Goal: Task Accomplishment & Management: Complete application form

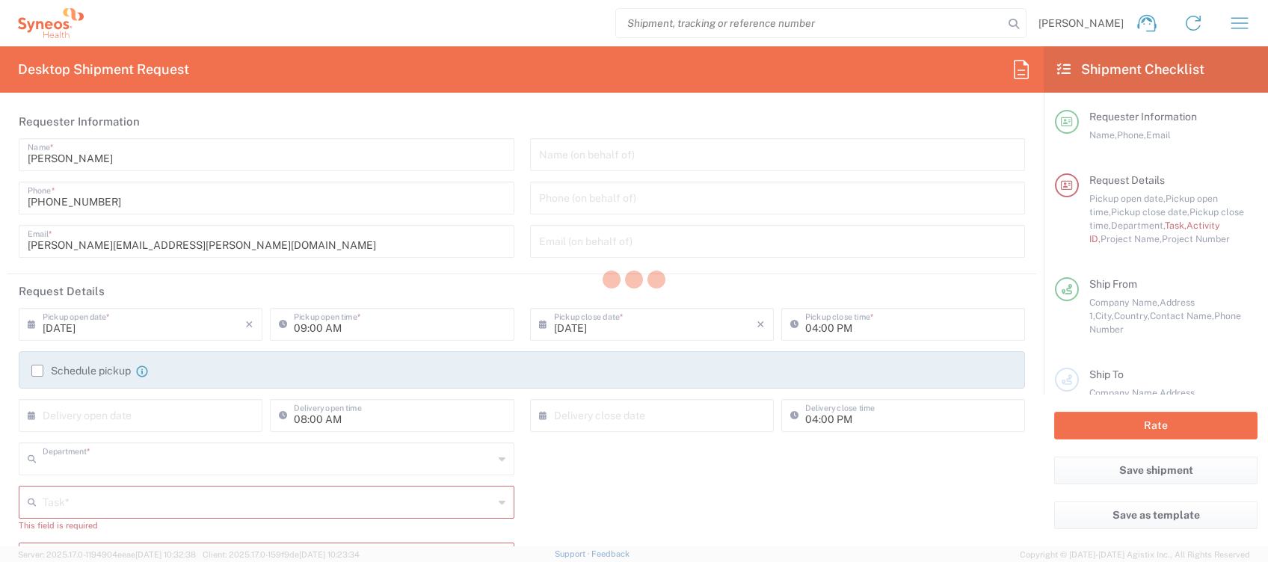
type input "4510"
type input "[GEOGRAPHIC_DATA]"
type input "Syneos Health Clinical [GEOGRAPHIC_DATA]"
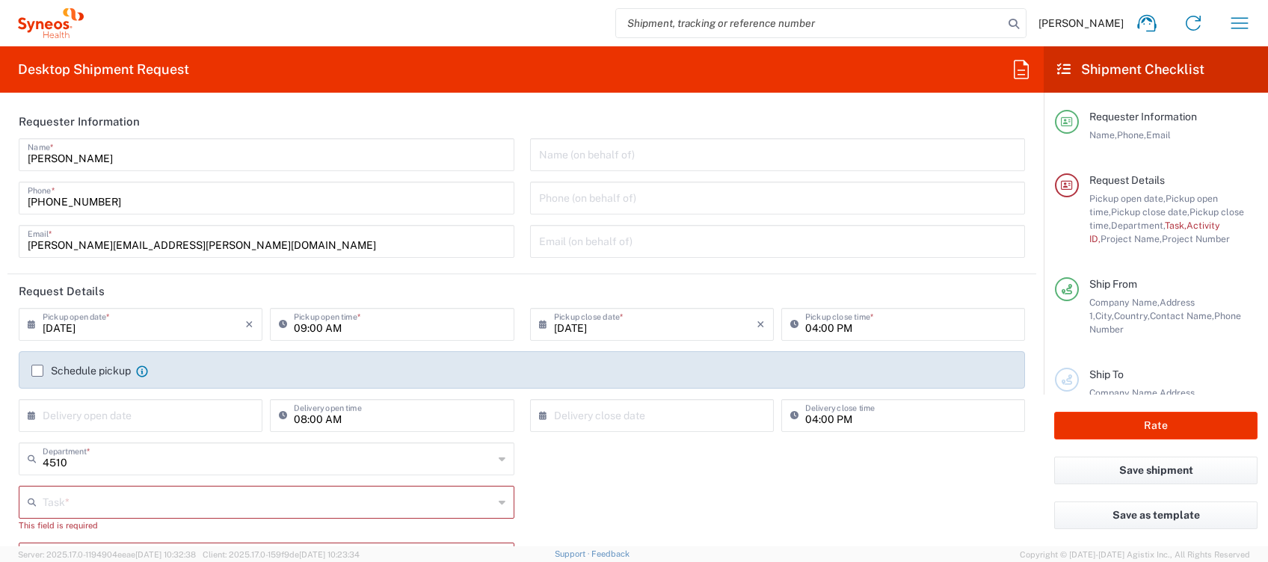
click at [294, 327] on input "09:00 AM" at bounding box center [399, 323] width 211 height 26
type input "11:00 AM"
click at [37, 369] on label "Schedule pickup" at bounding box center [80, 371] width 99 height 12
click at [37, 371] on input "Schedule pickup" at bounding box center [37, 371] width 0 height 0
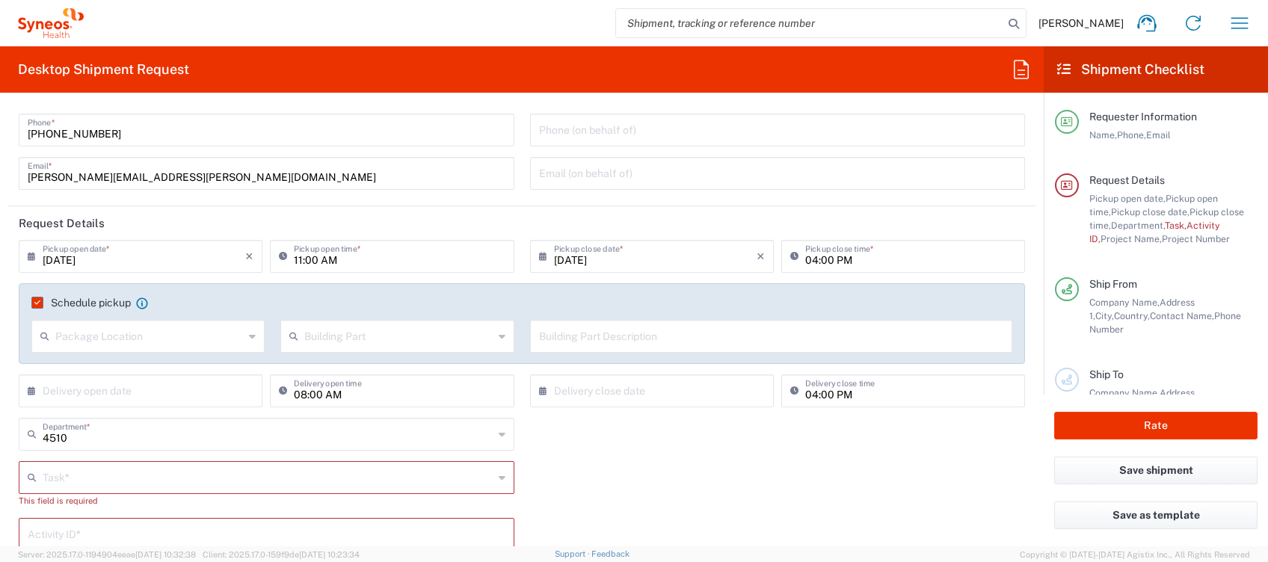
scroll to position [199, 0]
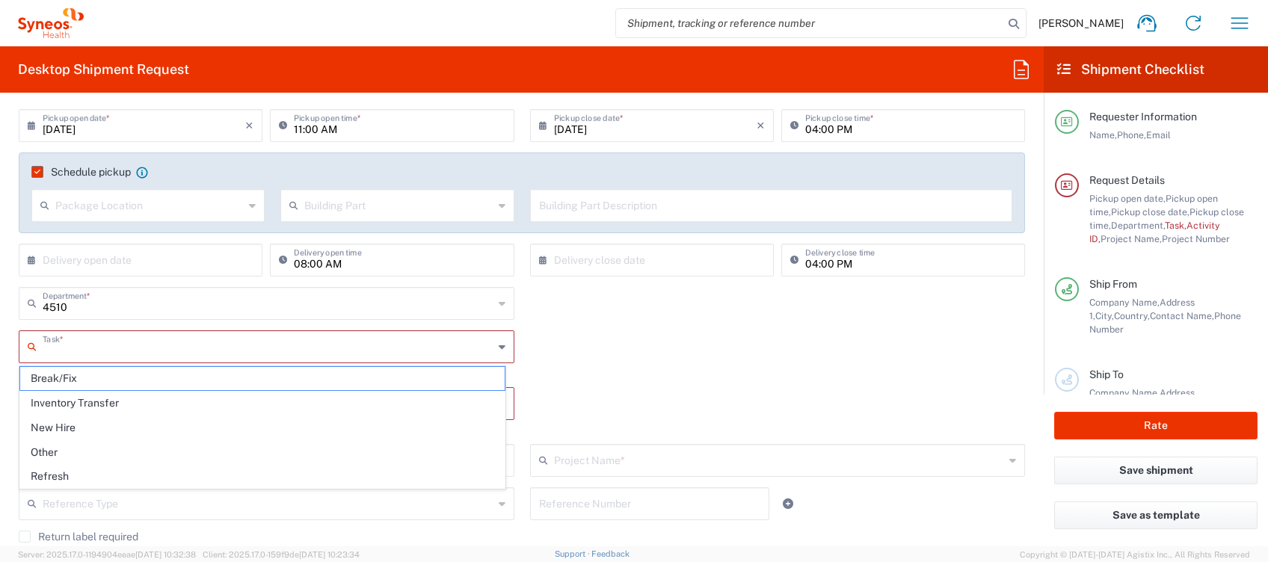
click at [141, 350] on input "text" at bounding box center [268, 346] width 451 height 26
click at [91, 449] on span "Other" at bounding box center [262, 452] width 485 height 23
type input "Other"
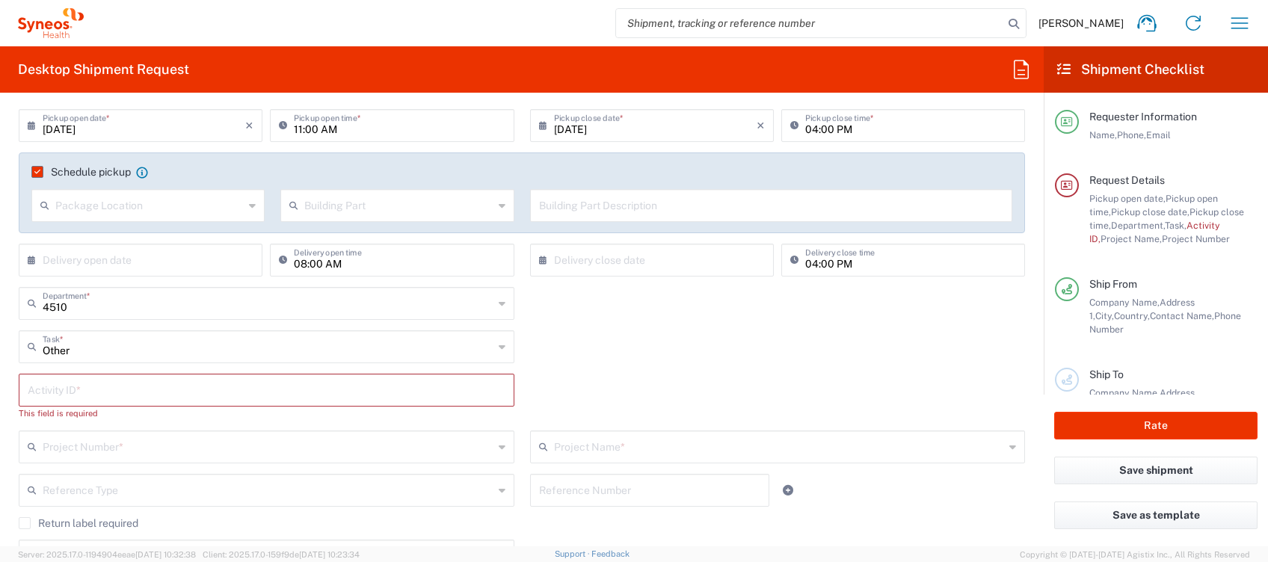
click at [136, 390] on input "text" at bounding box center [267, 389] width 478 height 26
type input "4510"
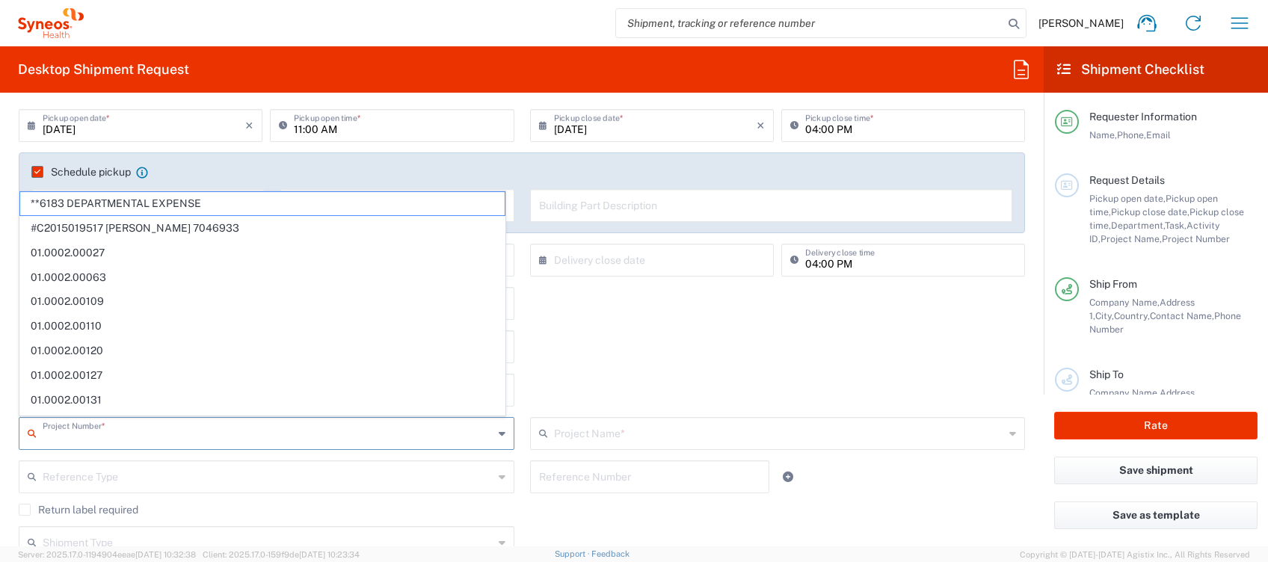
click at [147, 429] on input "text" at bounding box center [268, 433] width 451 height 26
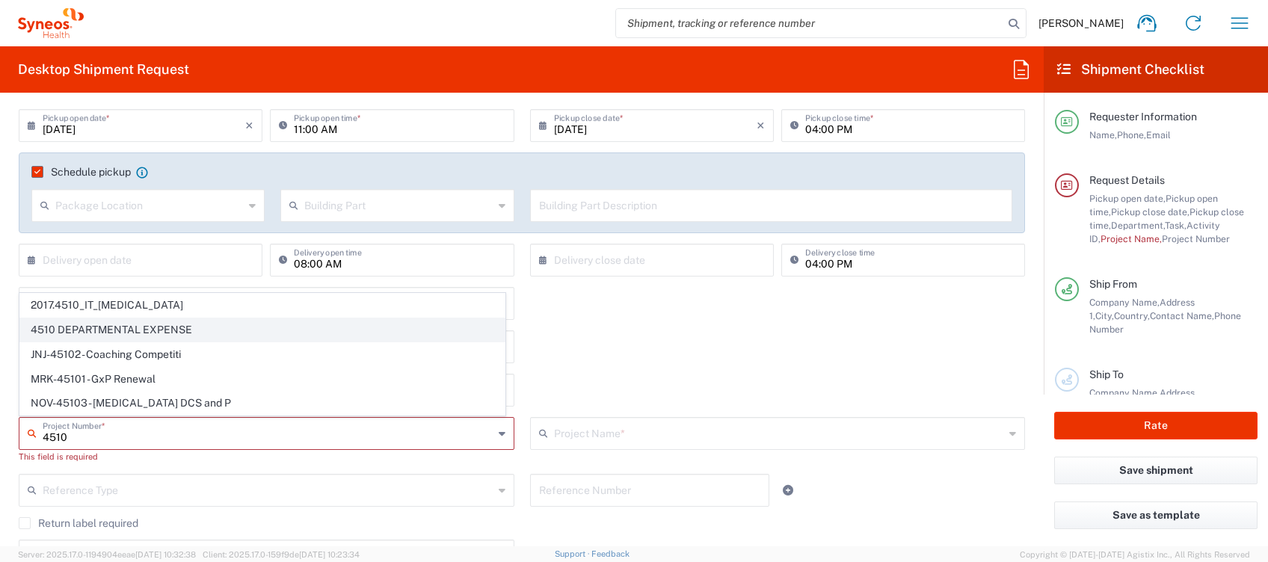
click at [139, 325] on span "4510 DEPARTMENTAL EXPENSE" at bounding box center [262, 330] width 485 height 23
type input "4510 DEPARTMENTAL EXPENSE"
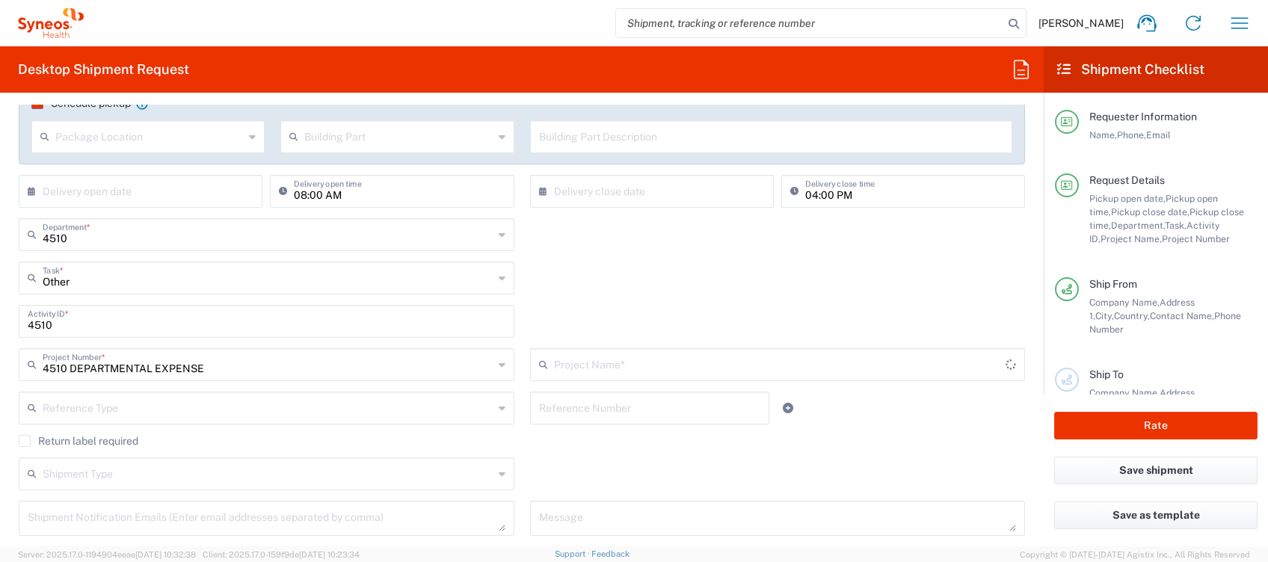
type input "4510 DEPARTMENTAL EXPENSE"
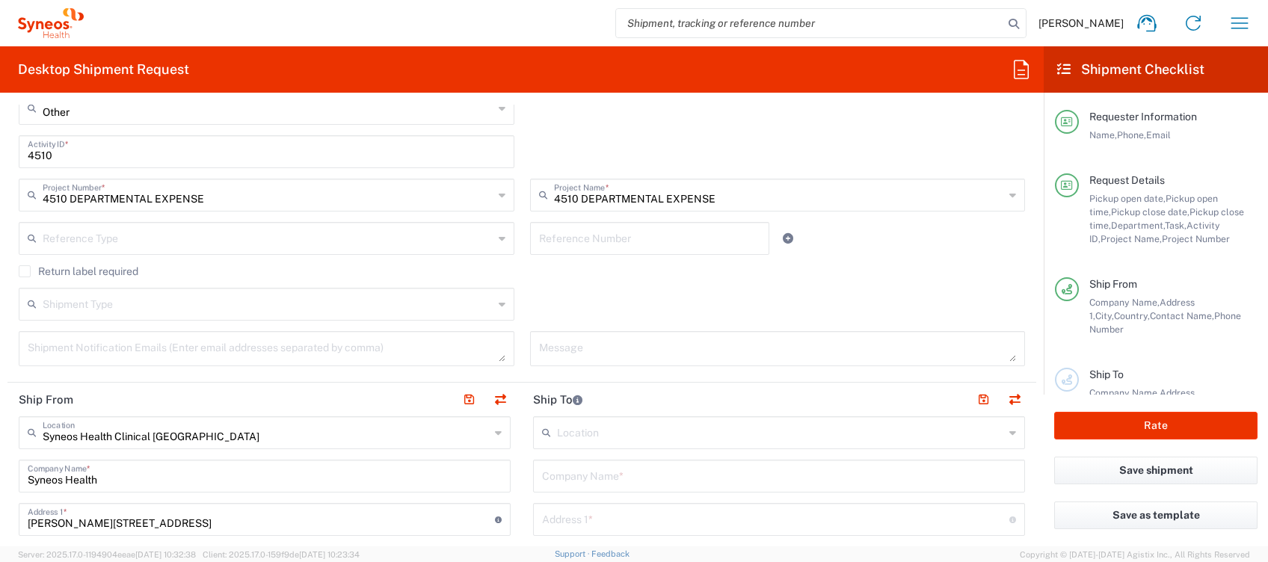
scroll to position [498, 0]
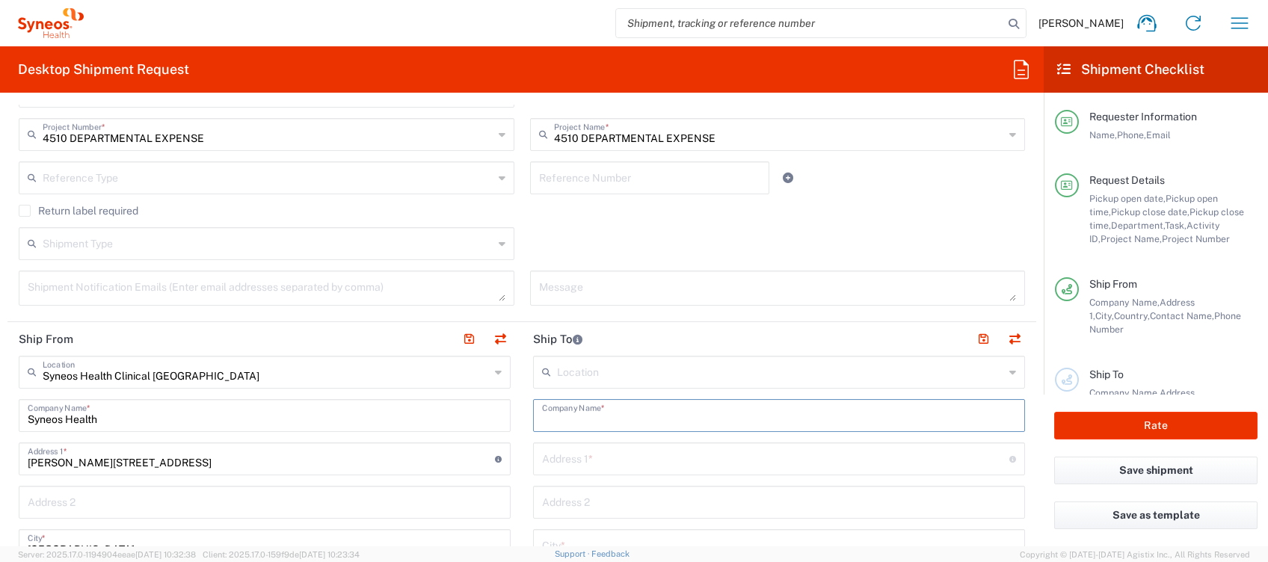
click at [542, 408] on input "text" at bounding box center [779, 415] width 474 height 26
type input "Syneos Health"
click at [563, 446] on input "text" at bounding box center [775, 458] width 467 height 26
paste input "[STREET_ADDRESS]. Mi telefono es [PHONE_NUMBER]"
drag, startPoint x: 633, startPoint y: 459, endPoint x: 885, endPoint y: 455, distance: 252.0
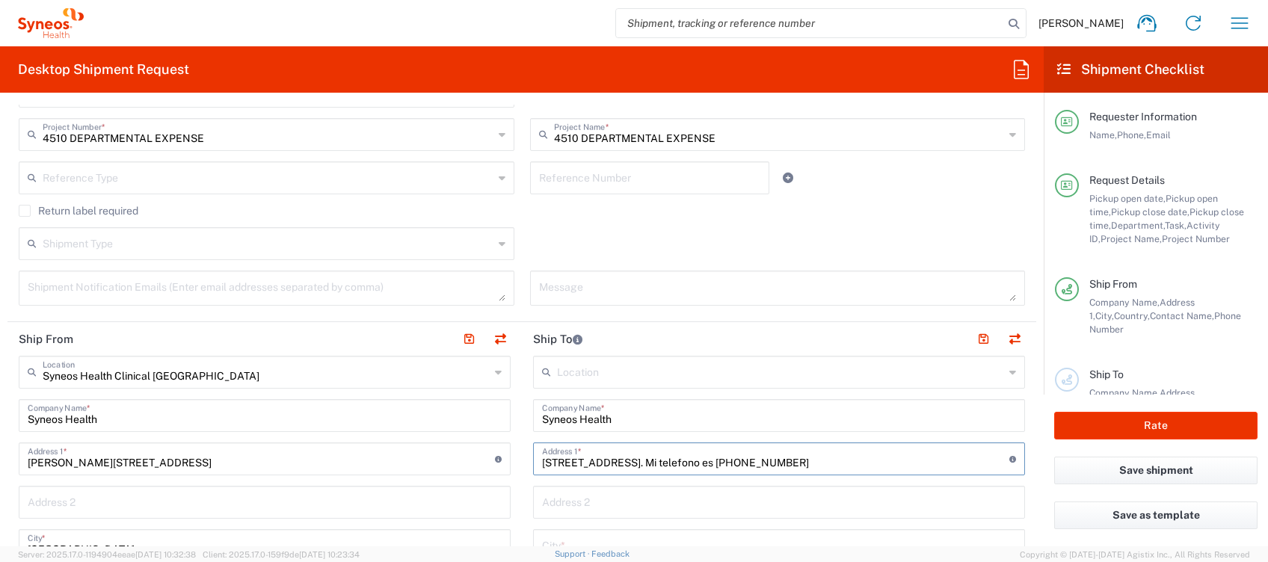
click at [885, 449] on input "[STREET_ADDRESS]. Mi telefono es [PHONE_NUMBER]" at bounding box center [775, 458] width 467 height 26
type input "[STREET_ADDRESS],"
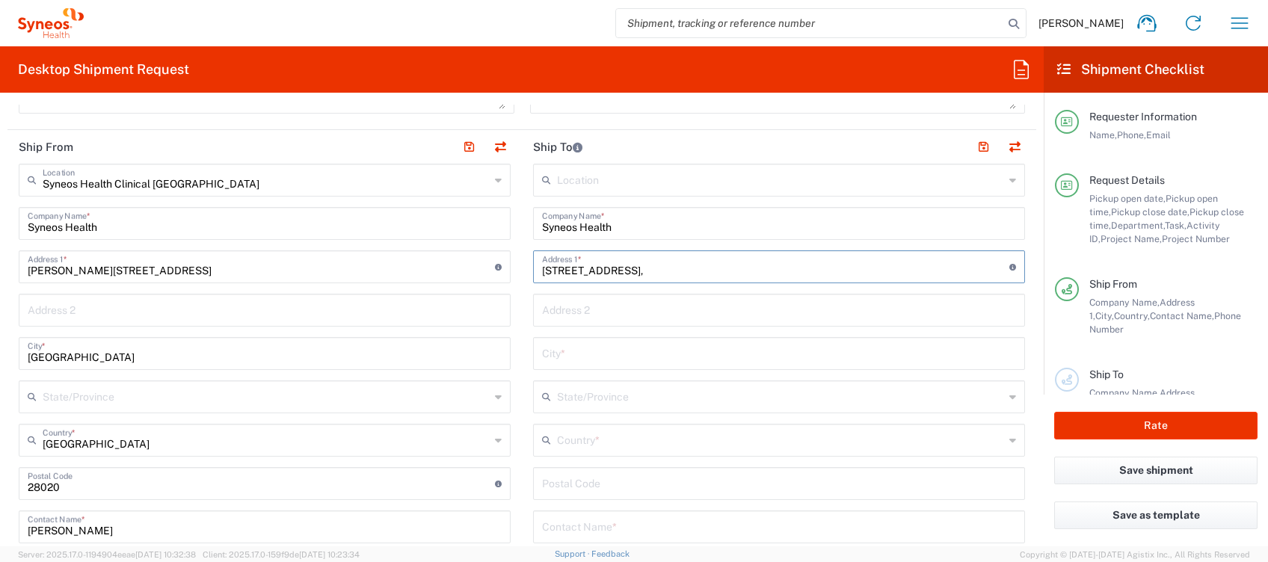
scroll to position [698, 0]
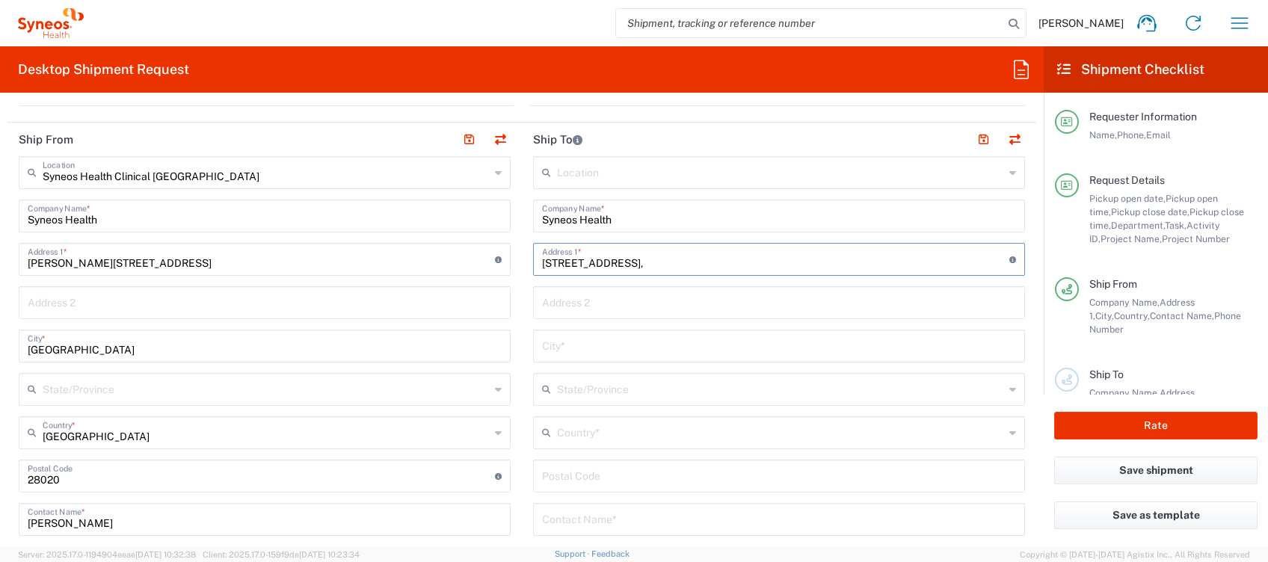
click at [589, 348] on input "text" at bounding box center [779, 345] width 474 height 26
click at [559, 472] on div "Postal Code" at bounding box center [779, 476] width 492 height 33
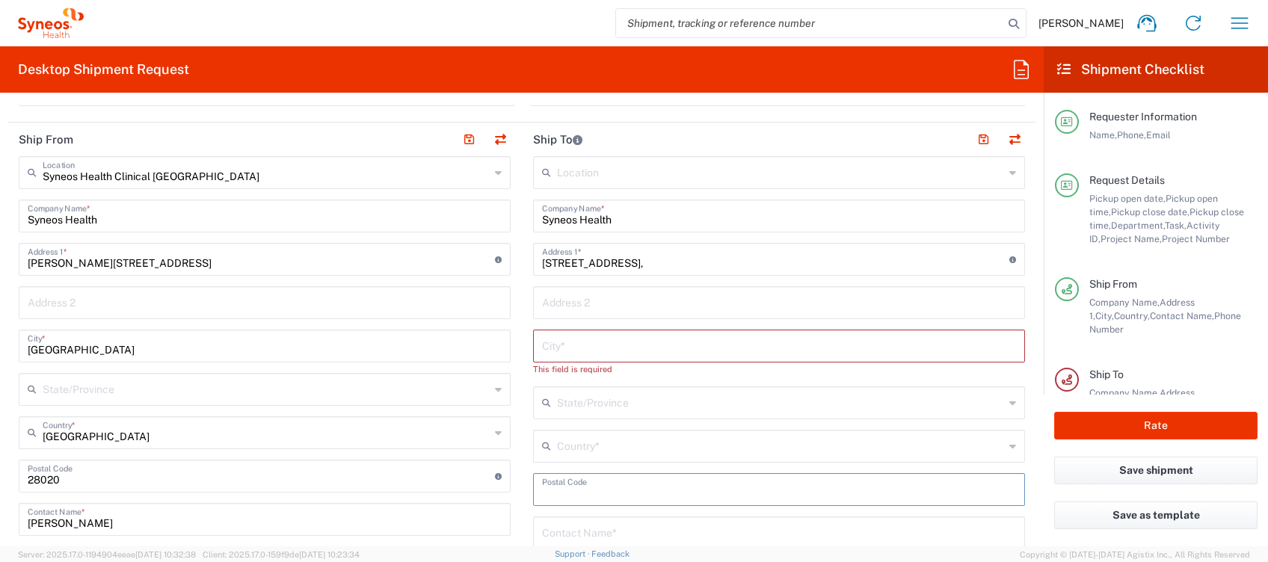
paste input "50008, [GEOGRAPHIC_DATA]. Mi telefono es [PHONE_NUMBER]"
drag, startPoint x: 567, startPoint y: 491, endPoint x: 965, endPoint y: 494, distance: 397.8
click at [969, 494] on input "undefined" at bounding box center [779, 489] width 474 height 26
type input "50008"
click at [595, 343] on input "text" at bounding box center [779, 345] width 474 height 26
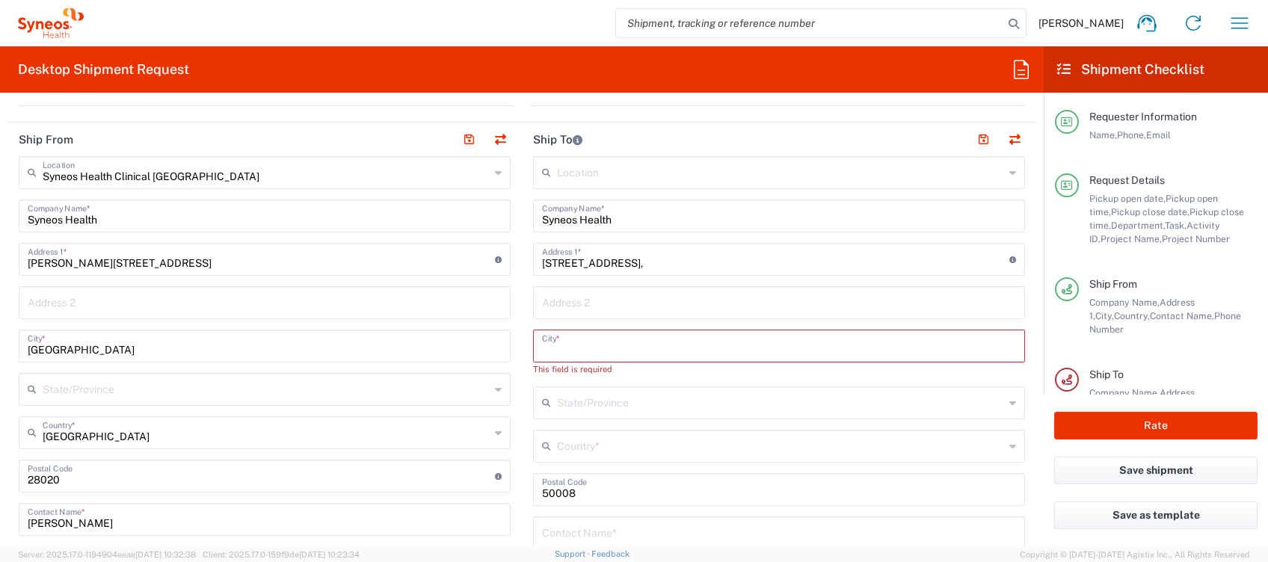
paste input ", [GEOGRAPHIC_DATA]. Mi telefono es [PHONE_NUMBER]"
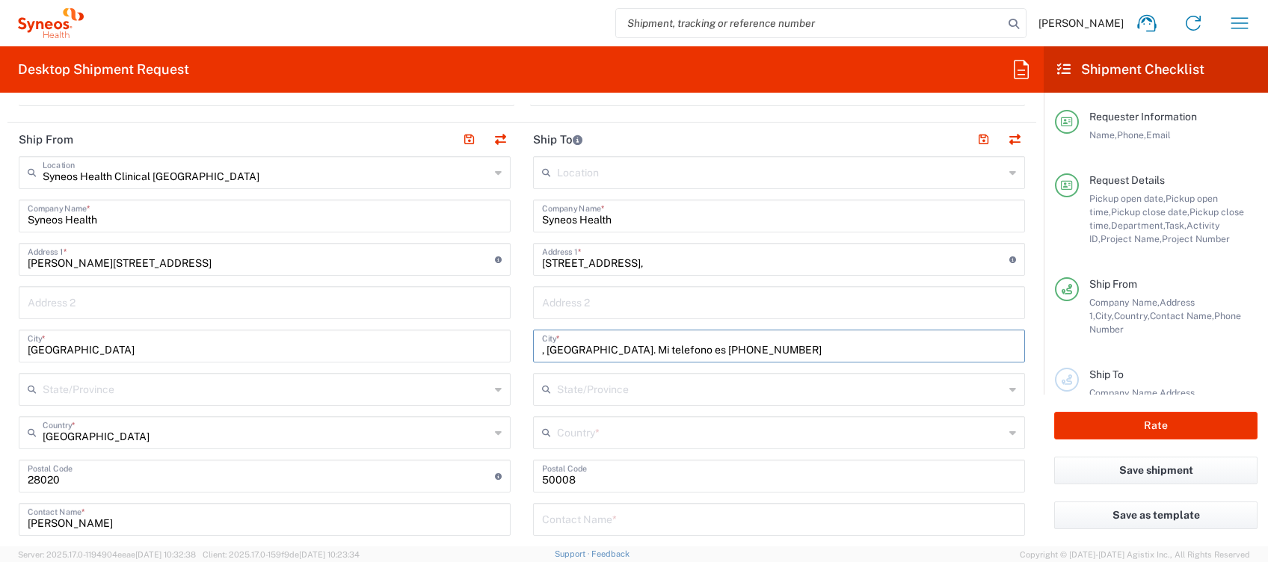
click at [542, 351] on input ", [GEOGRAPHIC_DATA]. Mi telefono es [PHONE_NUMBER]" at bounding box center [779, 345] width 474 height 26
drag, startPoint x: 677, startPoint y: 348, endPoint x: 748, endPoint y: 354, distance: 71.4
click at [749, 351] on input "[GEOGRAPHIC_DATA]. Mi telefono es [PHONE_NUMBER]" at bounding box center [779, 345] width 474 height 26
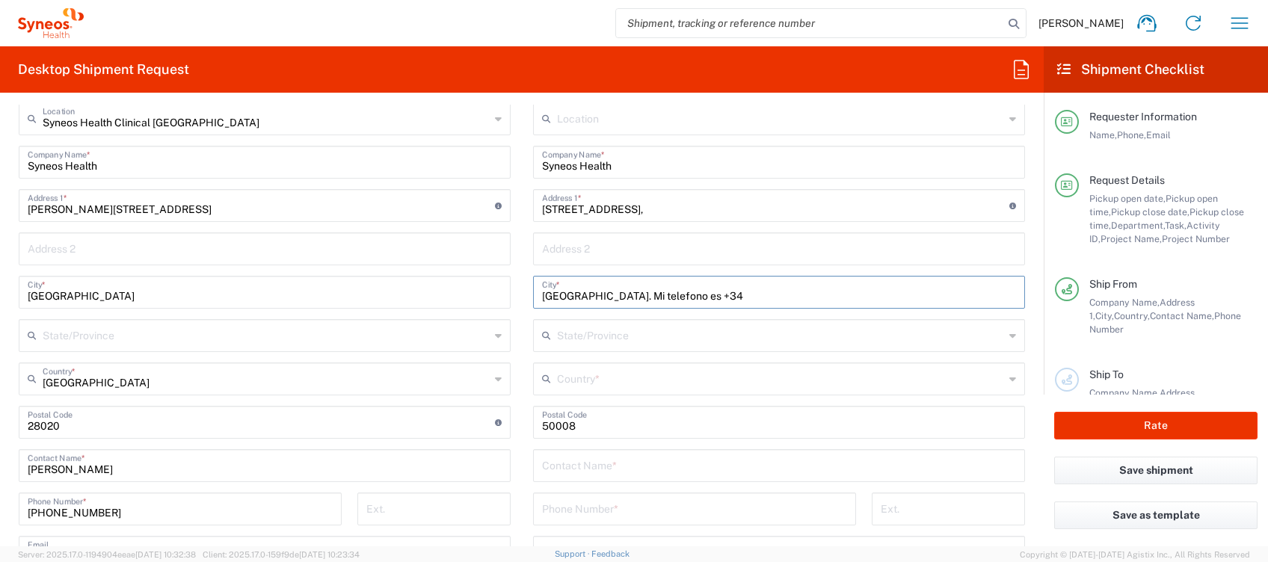
scroll to position [797, 0]
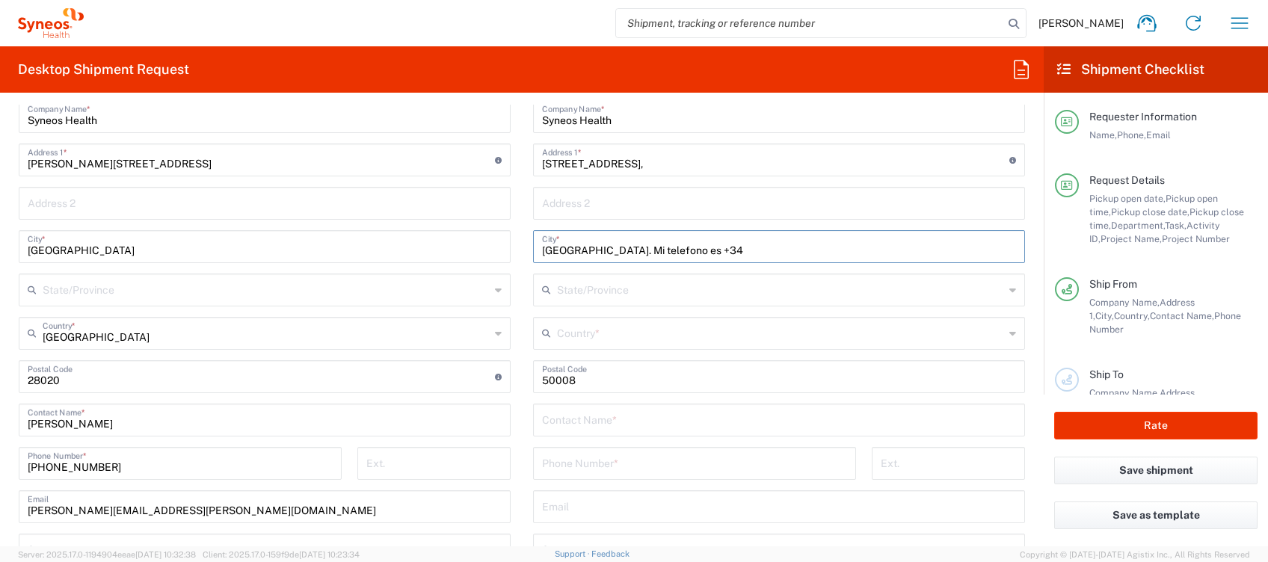
type input "[GEOGRAPHIC_DATA]. Mi telefono es +34"
click at [571, 473] on input "tel" at bounding box center [694, 462] width 305 height 26
paste input "690785324"
type input "690785324"
drag, startPoint x: 585, startPoint y: 247, endPoint x: 757, endPoint y: 261, distance: 172.6
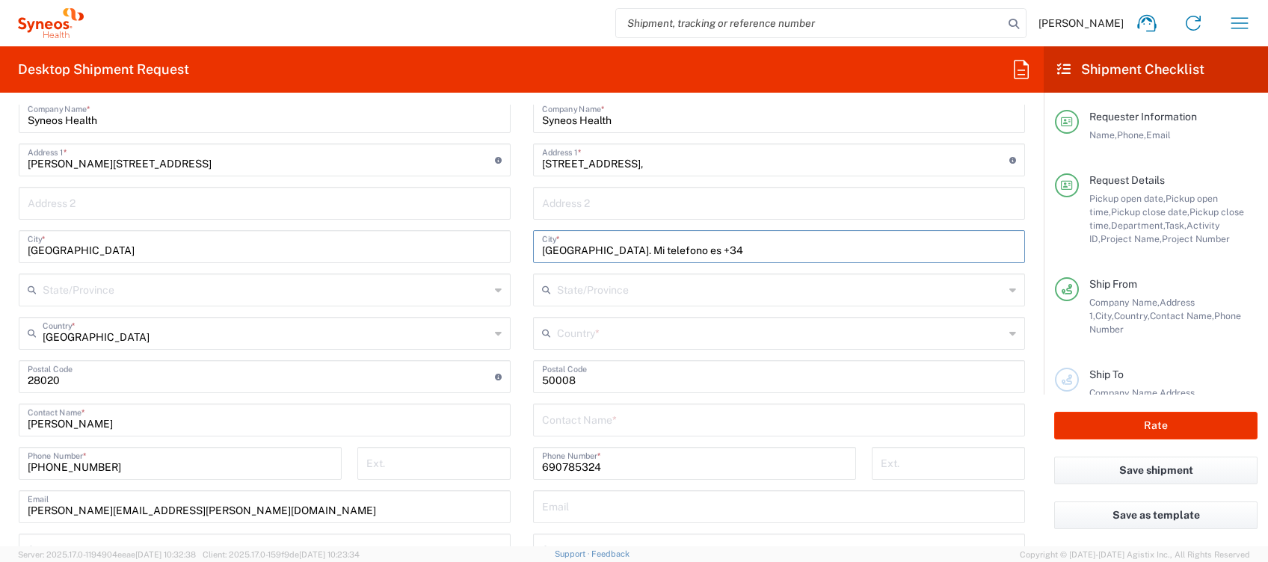
click at [736, 254] on input "[GEOGRAPHIC_DATA]. Mi telefono es +34" at bounding box center [779, 246] width 474 height 26
type input "[GEOGRAPHIC_DATA]"
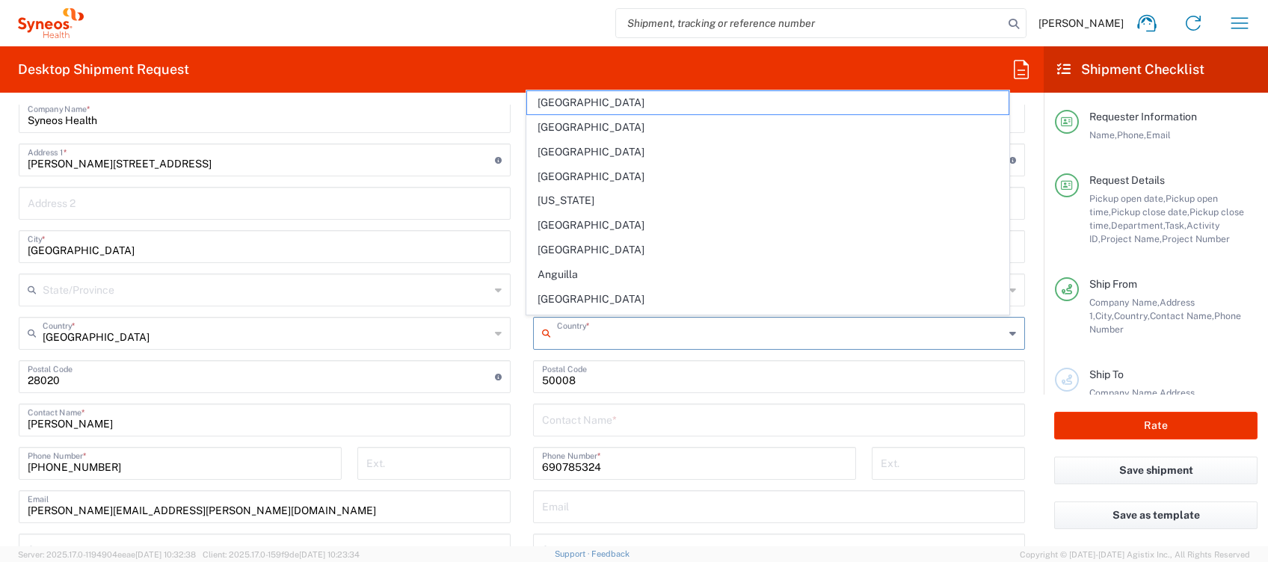
click at [584, 331] on input "text" at bounding box center [780, 332] width 447 height 26
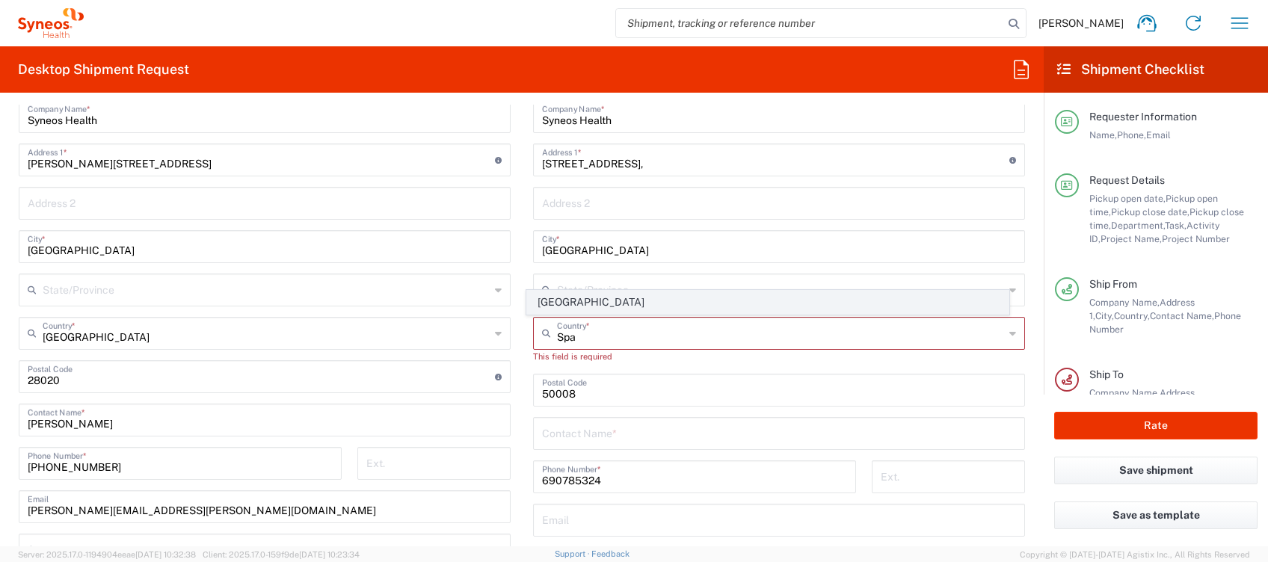
click at [562, 299] on span "[GEOGRAPHIC_DATA]" at bounding box center [768, 302] width 482 height 23
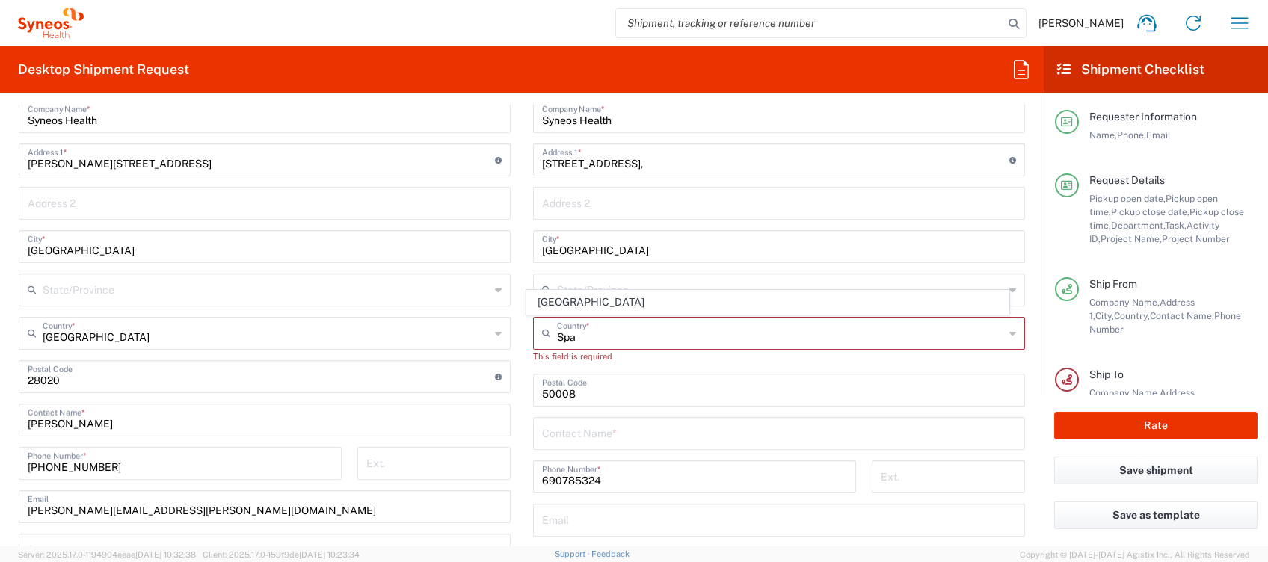
type input "[GEOGRAPHIC_DATA]"
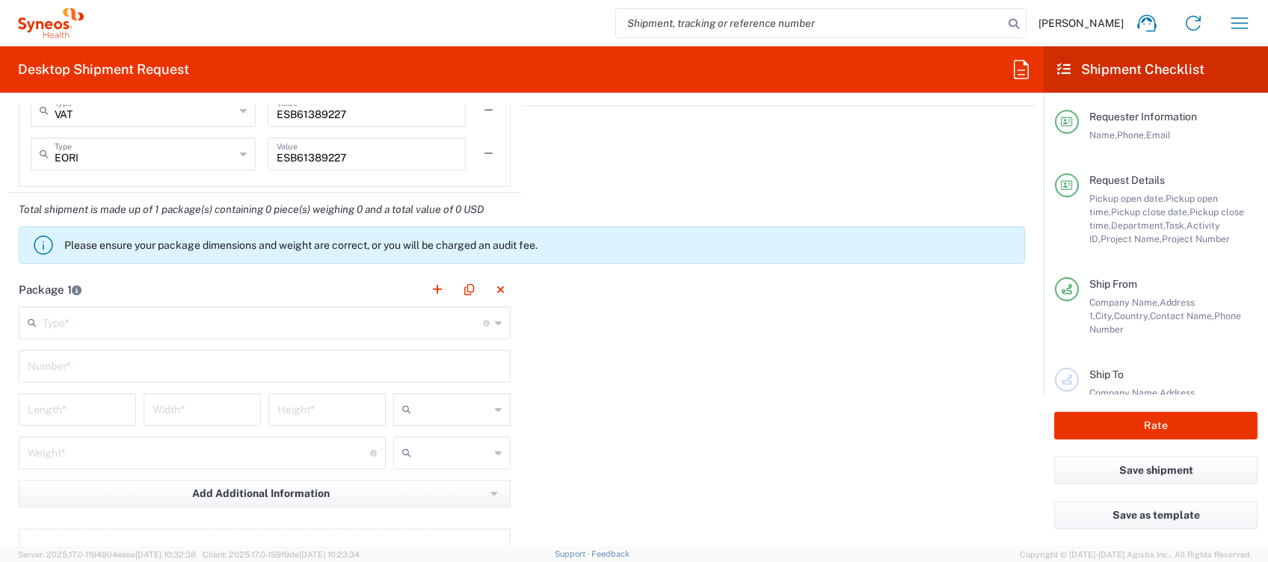
scroll to position [1395, 0]
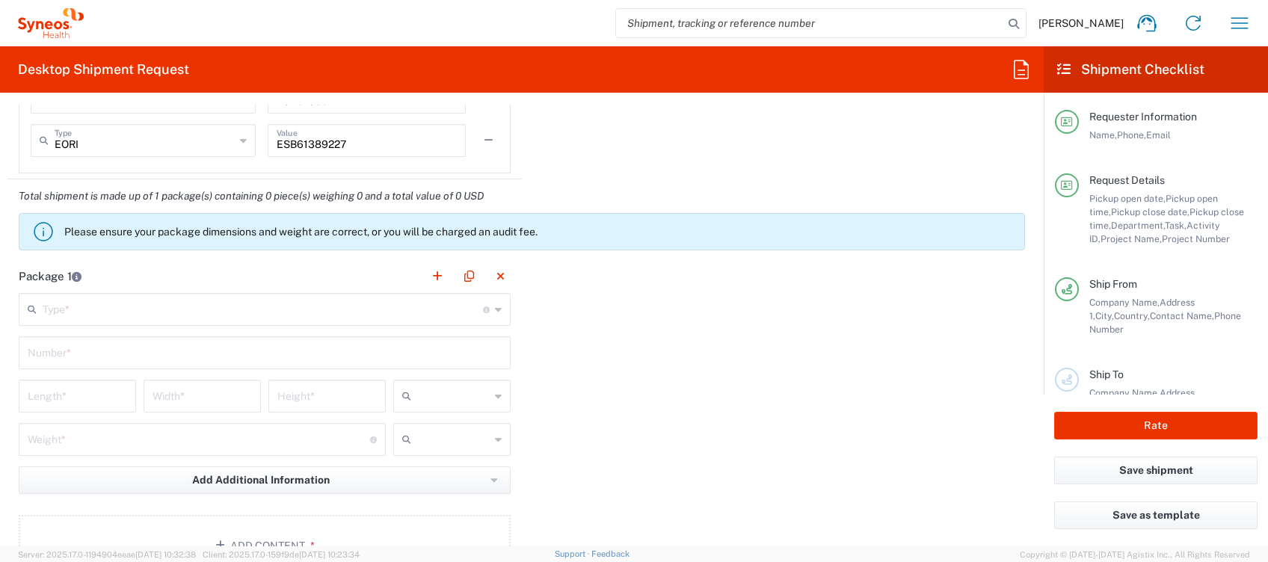
click at [287, 309] on input "text" at bounding box center [263, 308] width 440 height 26
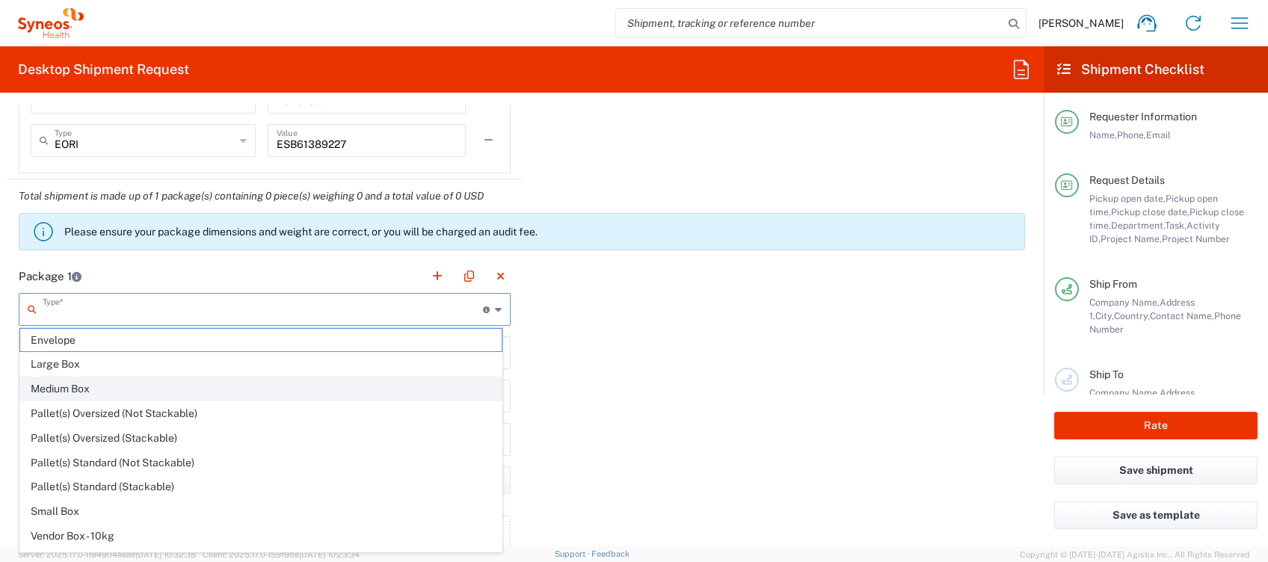
scroll to position [43, 0]
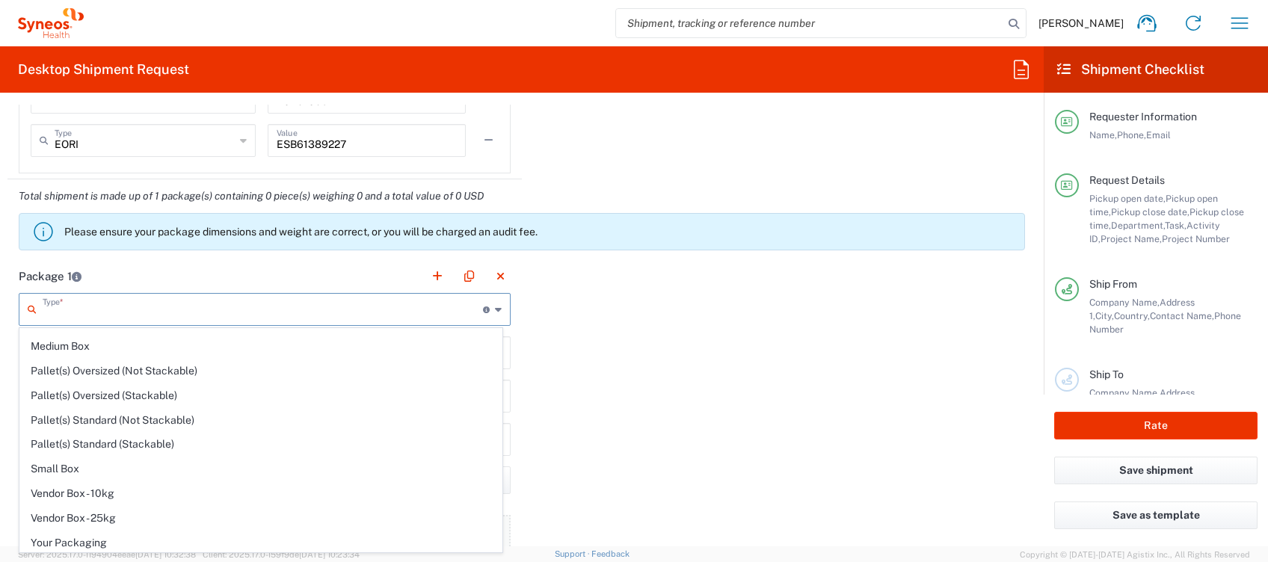
click at [129, 532] on span "Your Packaging" at bounding box center [261, 543] width 482 height 23
type input "Your Packaging"
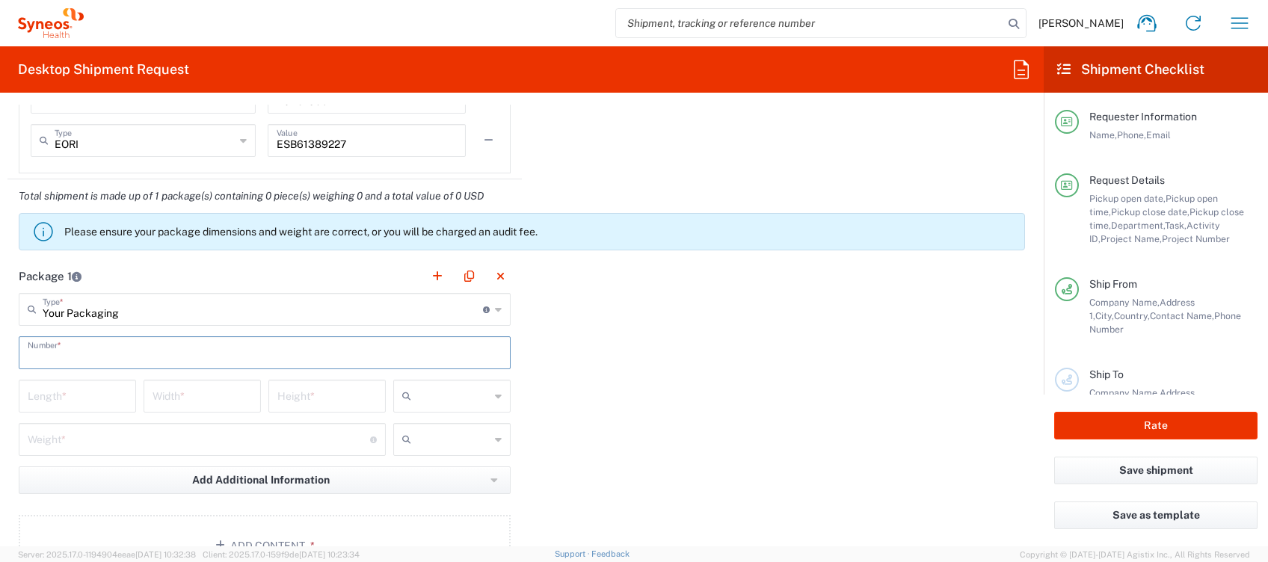
click at [84, 340] on input "text" at bounding box center [265, 352] width 474 height 26
click at [80, 360] on input "text" at bounding box center [265, 352] width 474 height 26
type input "1"
click at [79, 396] on input "number" at bounding box center [77, 395] width 99 height 26
click at [475, 390] on input "text" at bounding box center [453, 396] width 73 height 24
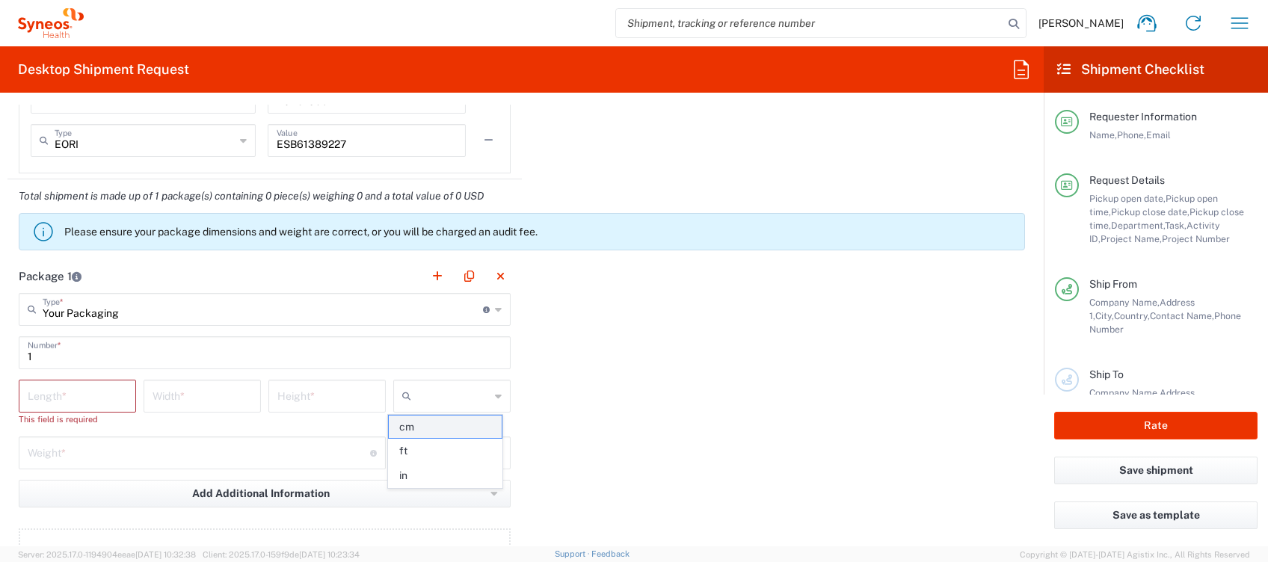
click at [452, 424] on span "cm" at bounding box center [445, 427] width 112 height 23
type input "cm"
click at [105, 395] on input "number" at bounding box center [77, 395] width 99 height 26
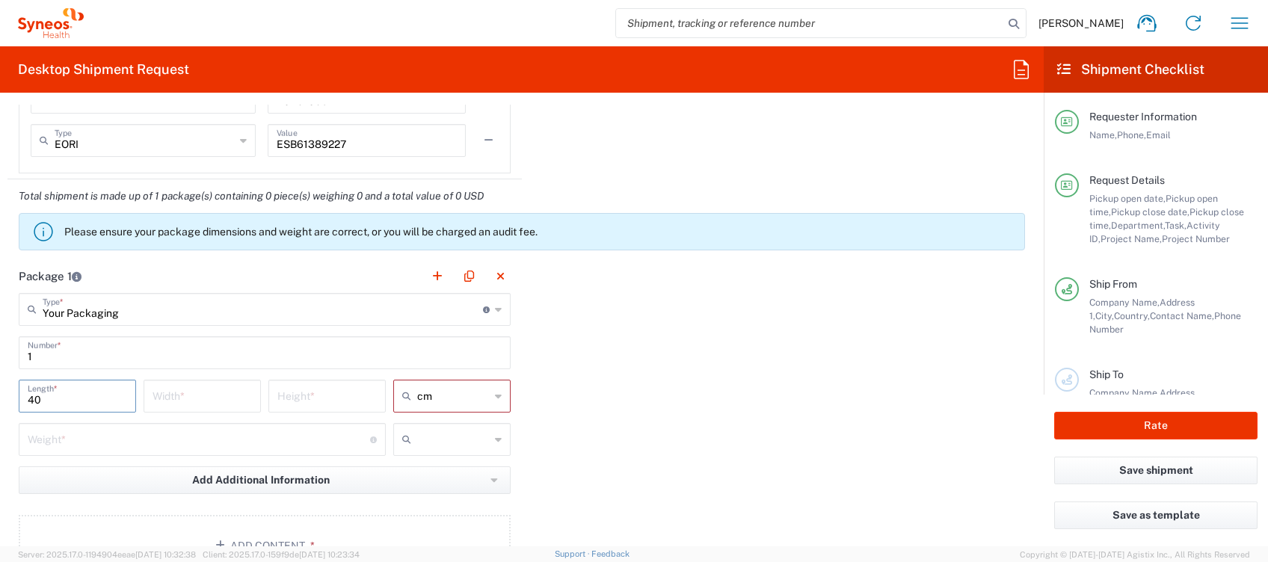
type input "40"
type input "50"
type input "15"
click at [402, 437] on icon at bounding box center [409, 440] width 15 height 24
click at [421, 471] on span "kgs" at bounding box center [445, 470] width 112 height 23
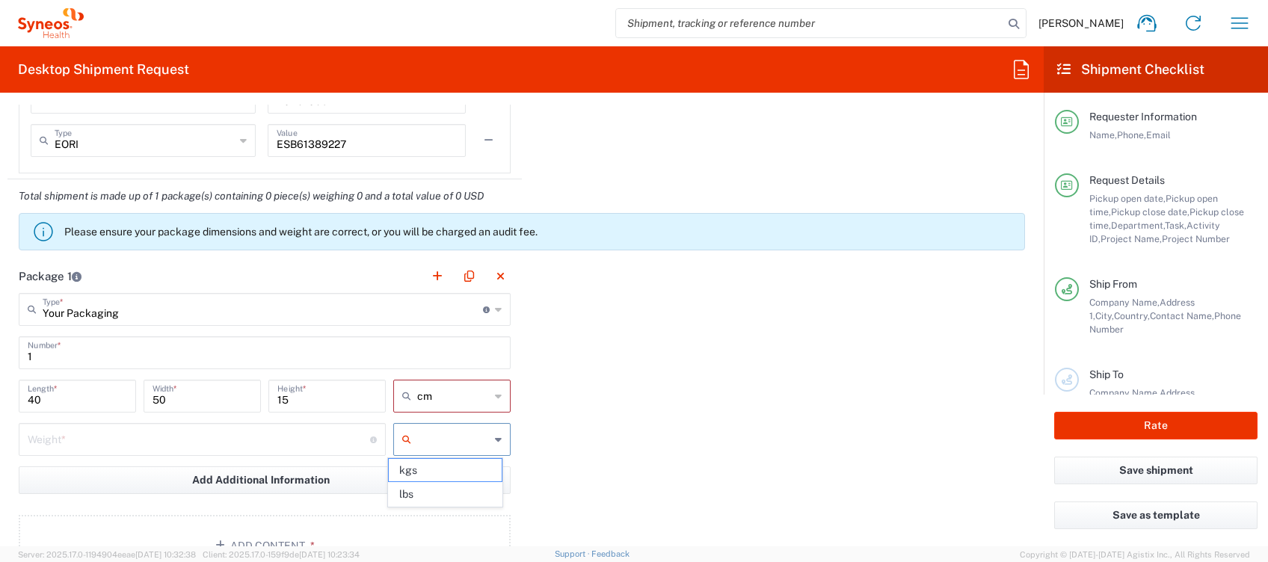
type input "kgs"
click at [212, 434] on input "number" at bounding box center [199, 438] width 342 height 26
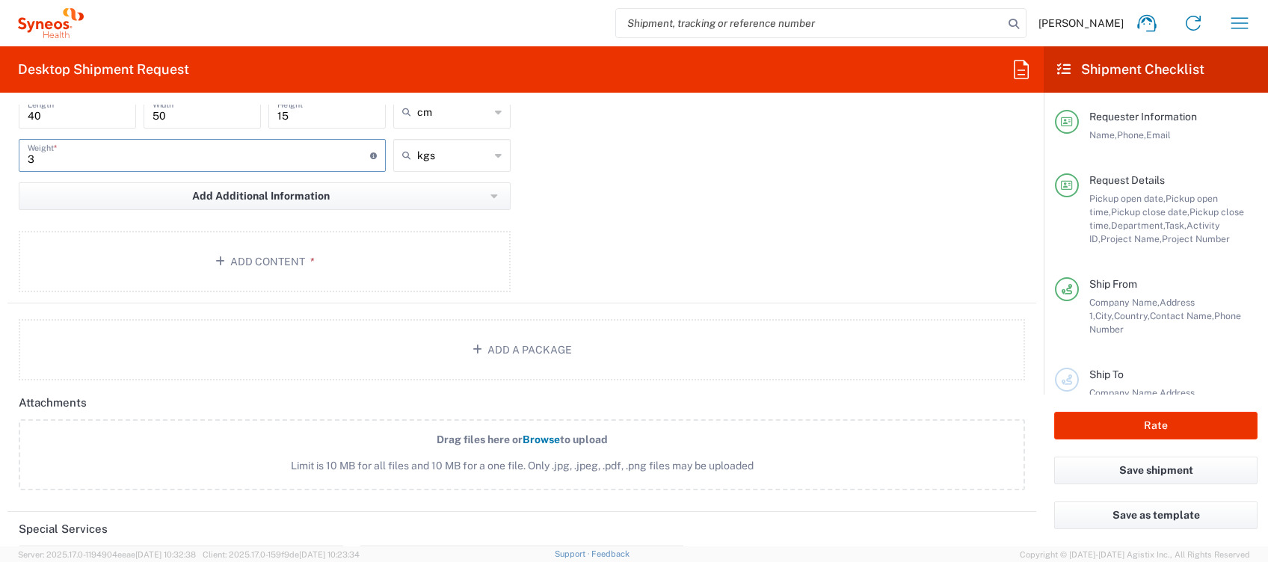
scroll to position [1695, 0]
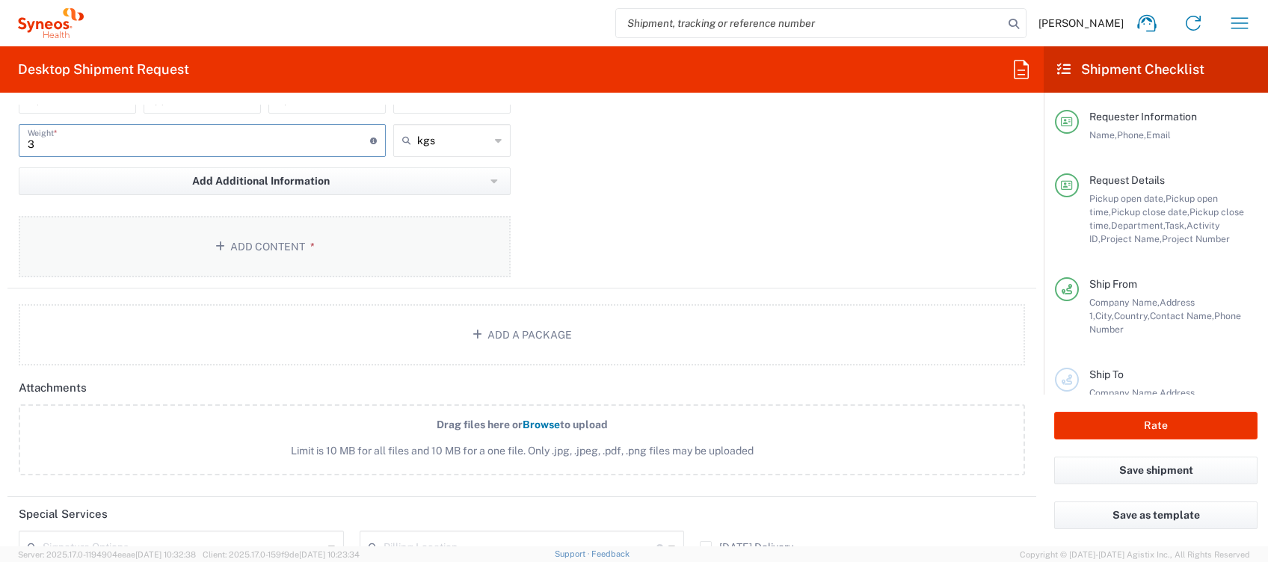
type input "3"
click at [247, 243] on button "Add Content *" at bounding box center [265, 246] width 492 height 61
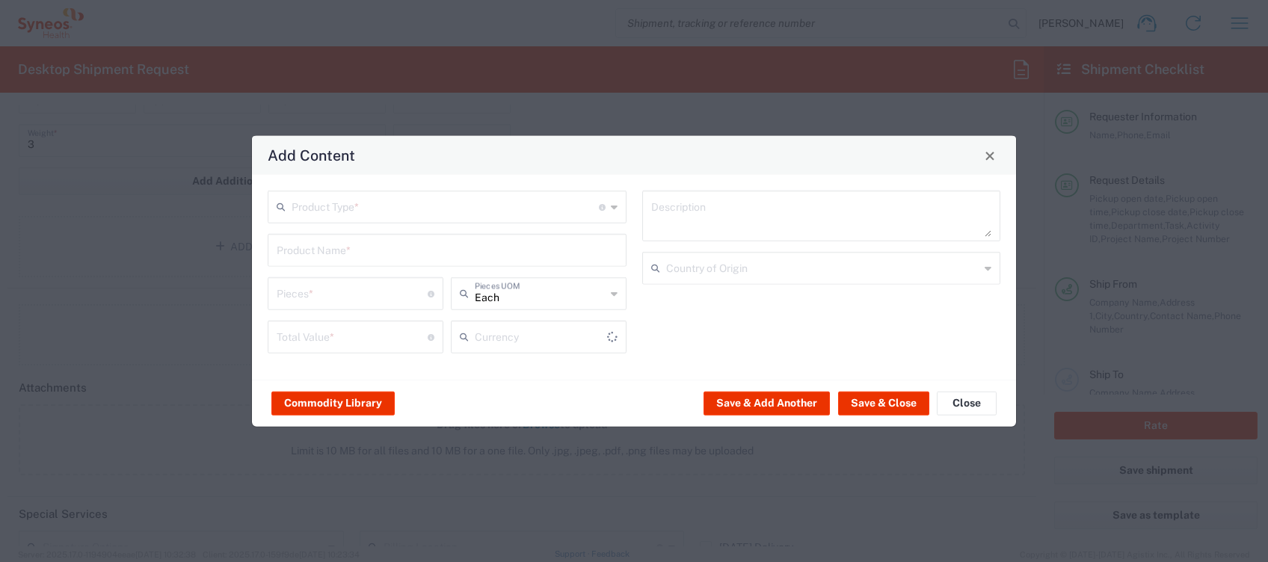
type input "US Dollar"
click at [357, 204] on input "text" at bounding box center [445, 206] width 307 height 26
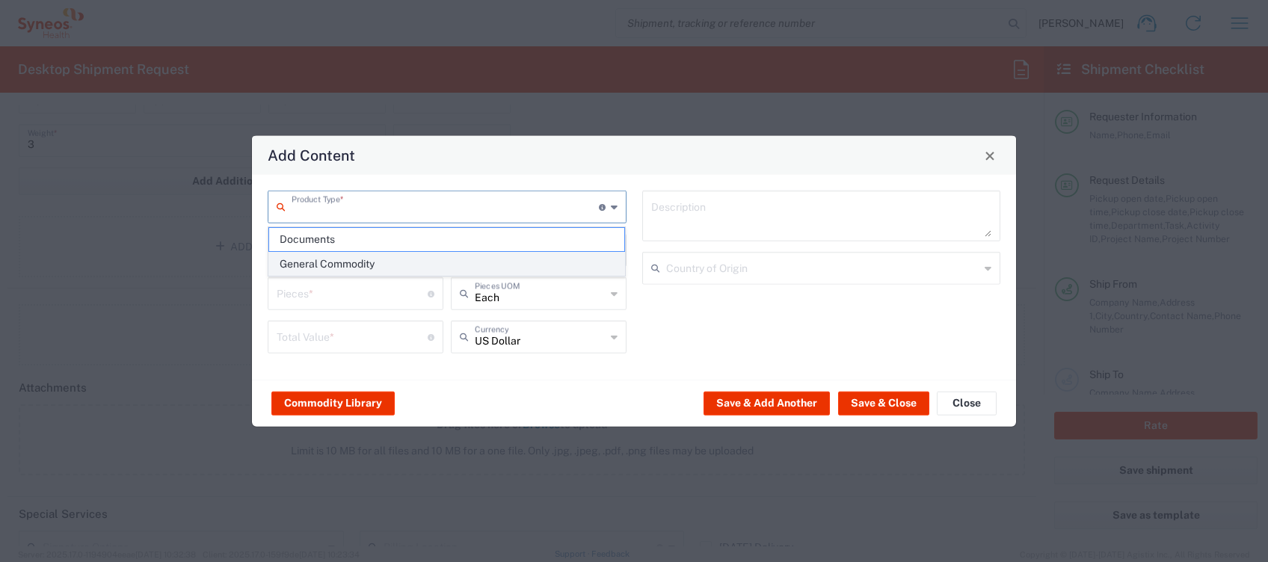
click at [350, 260] on span "General Commodity" at bounding box center [447, 264] width 356 height 23
type input "General Commodity"
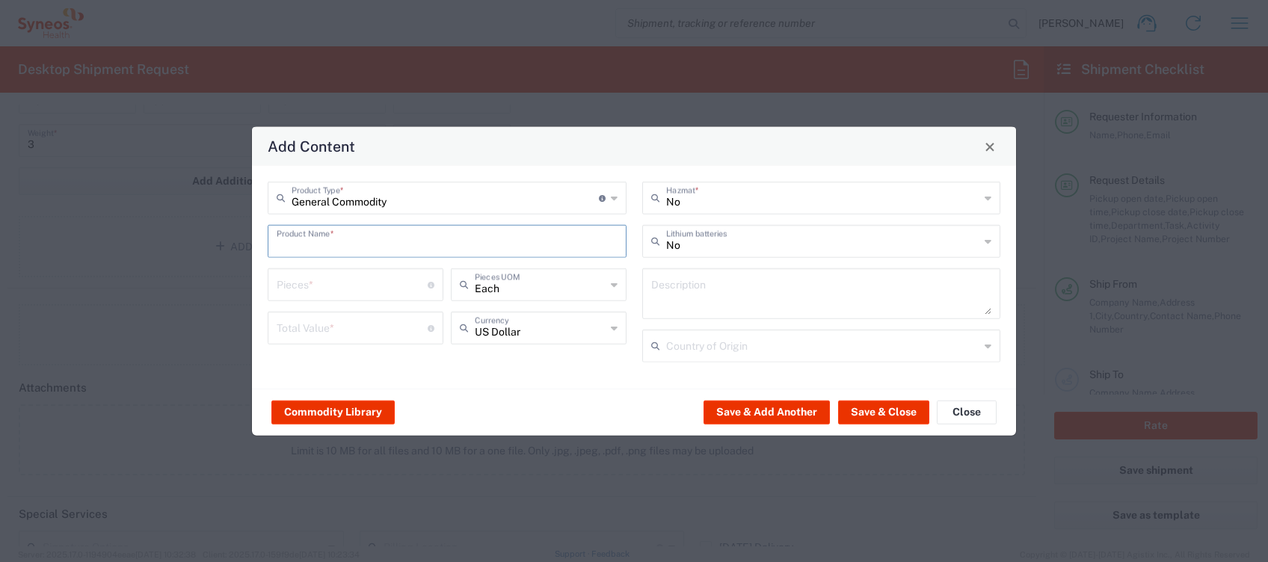
click at [349, 248] on input "text" at bounding box center [447, 240] width 341 height 26
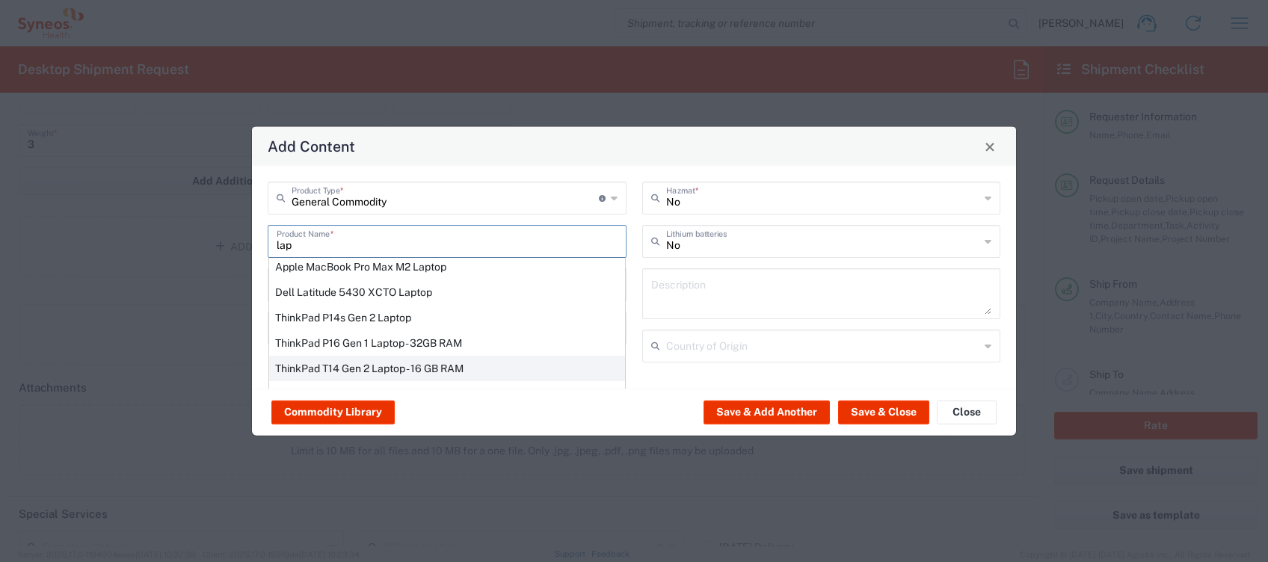
scroll to position [199, 0]
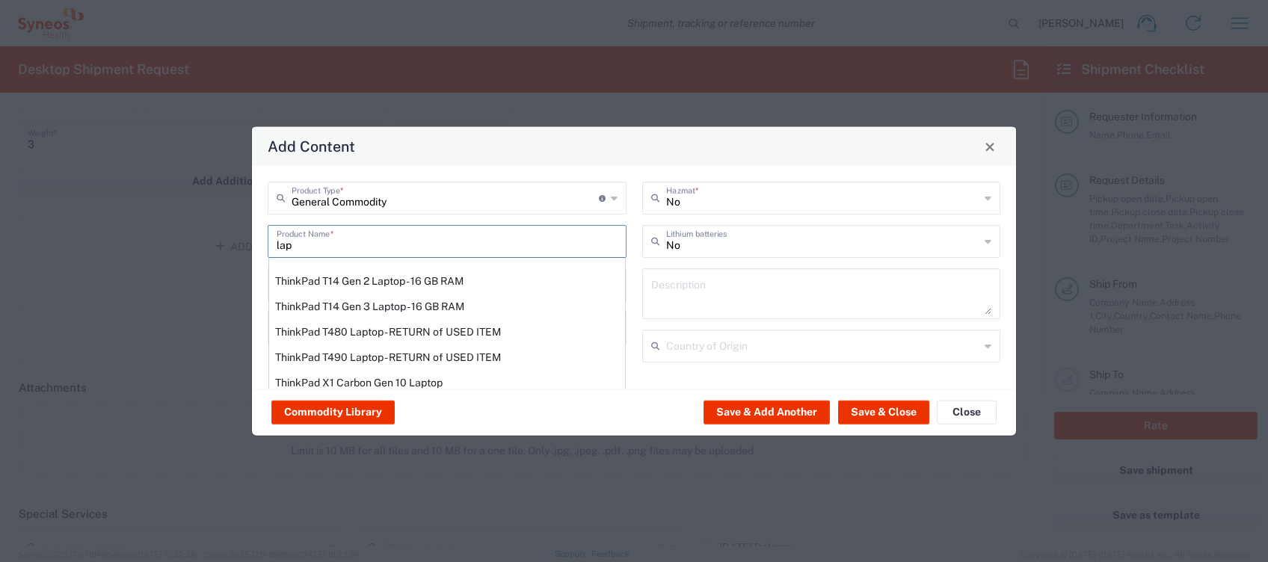
drag, startPoint x: 381, startPoint y: 278, endPoint x: 452, endPoint y: 319, distance: 81.7
click at [382, 278] on div "ThinkPad T14 Gen 2 Laptop - 16 GB RAM" at bounding box center [447, 280] width 356 height 25
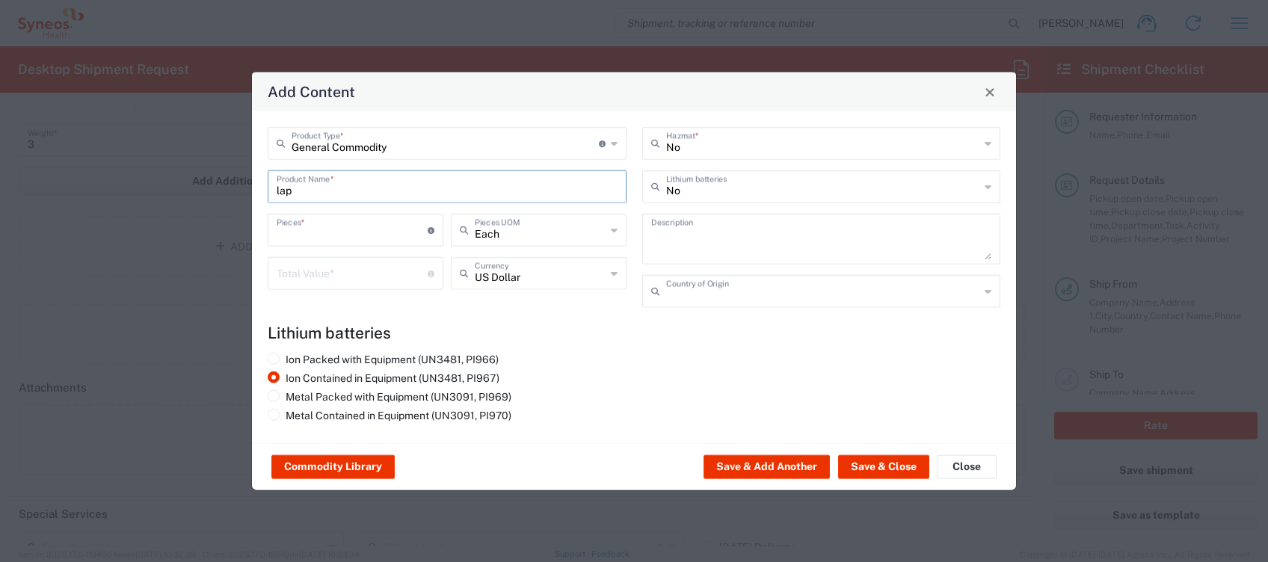
type input "ThinkPad T14 Gen 2 Laptop - 16 GB RAM"
type input "1"
type textarea "Intel Core i7-1156G7 vProÂ® Processor - 14"- 16 GB RAM - 512 GB SSD"
type input "[GEOGRAPHIC_DATA]"
type input "Yes"
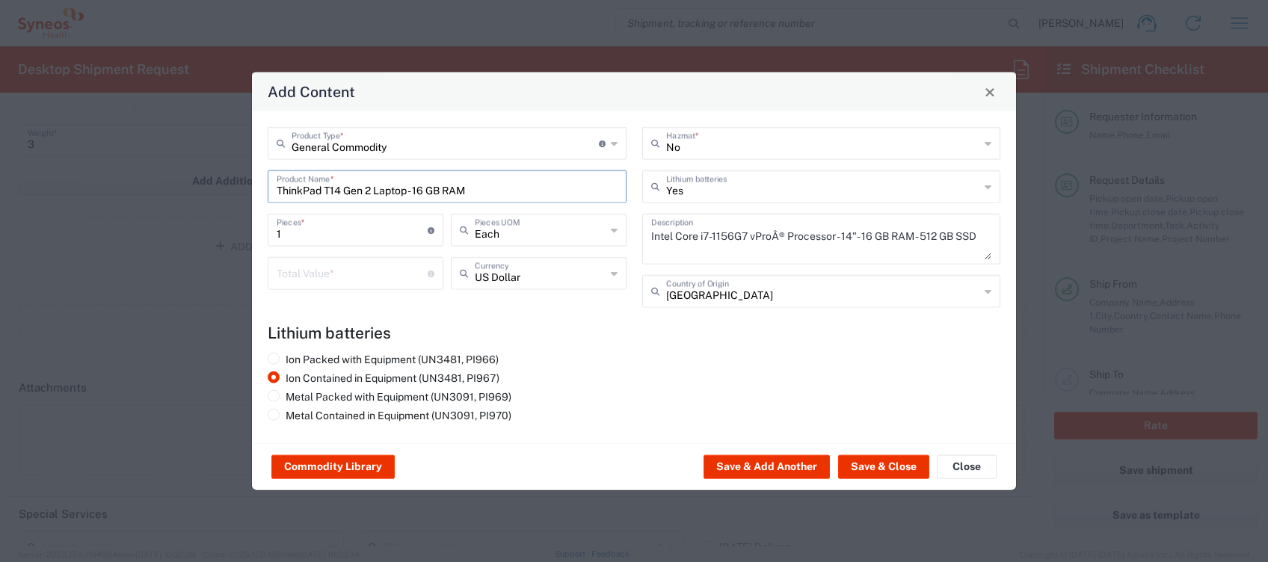
click at [348, 276] on input "number" at bounding box center [352, 272] width 151 height 26
type input "300"
click at [614, 280] on icon at bounding box center [614, 274] width 7 height 24
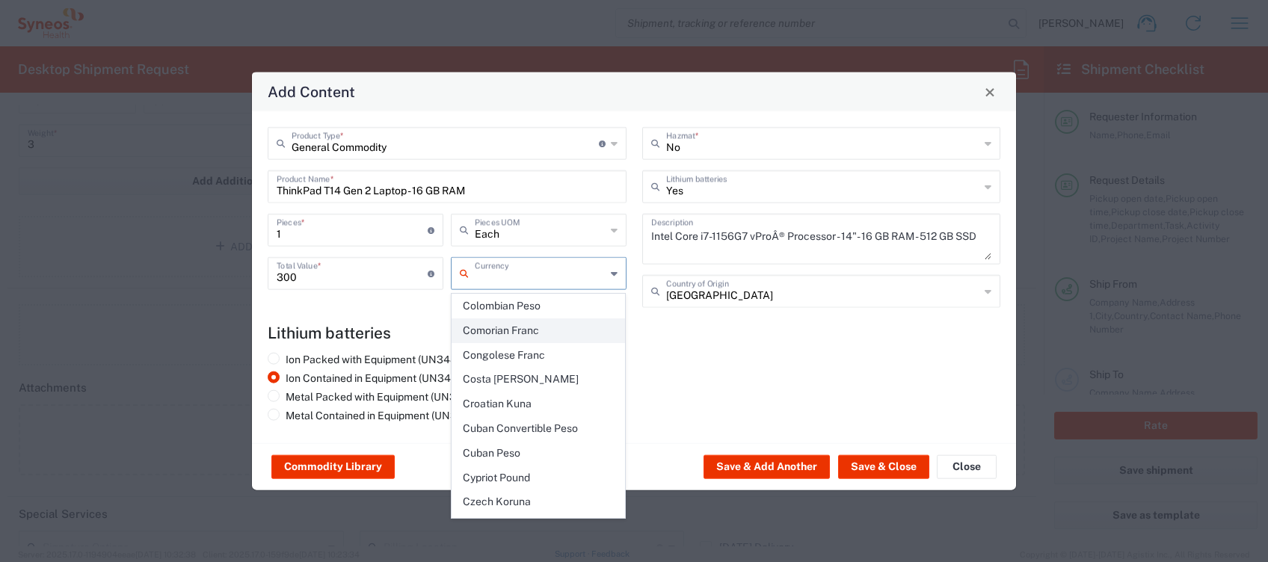
scroll to position [1196, 0]
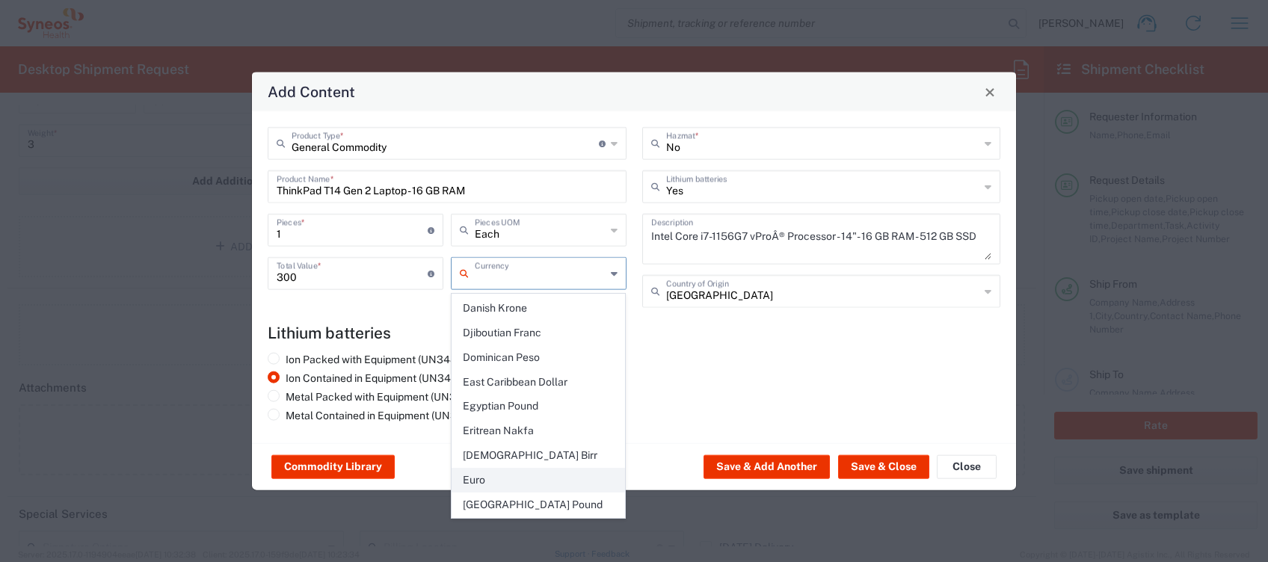
click at [550, 469] on span "Euro" at bounding box center [538, 480] width 173 height 23
type input "Euro"
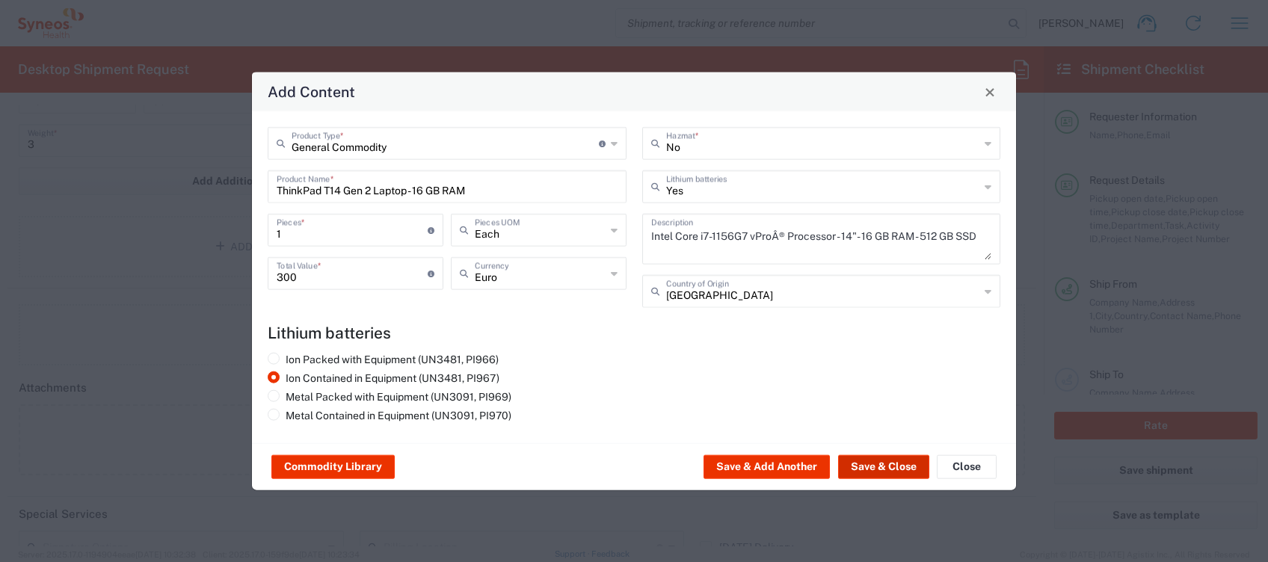
click at [887, 467] on button "Save & Close" at bounding box center [883, 467] width 91 height 24
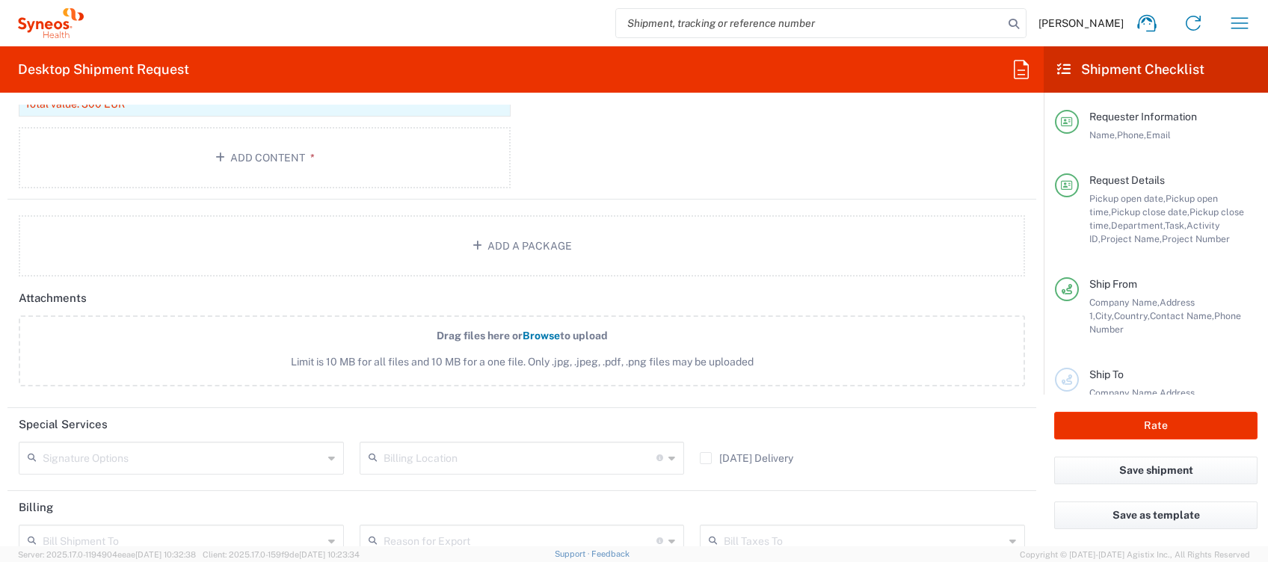
scroll to position [1438, 0]
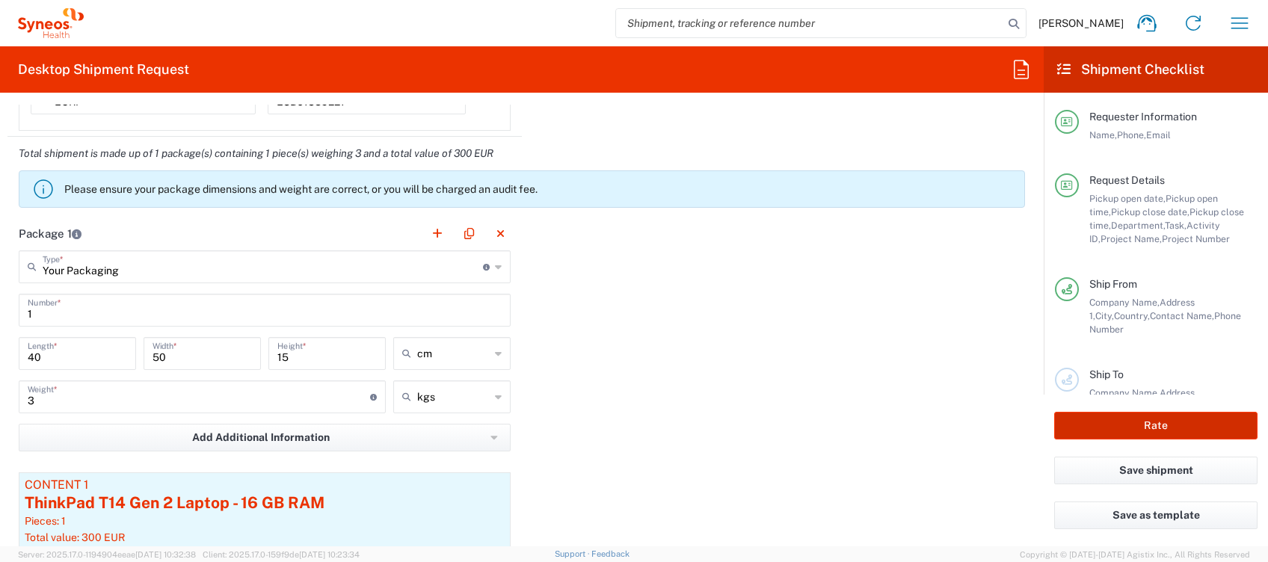
click at [1127, 419] on button "Rate" at bounding box center [1155, 426] width 203 height 28
type input "4510 DEPARTMENTAL EXPENSE"
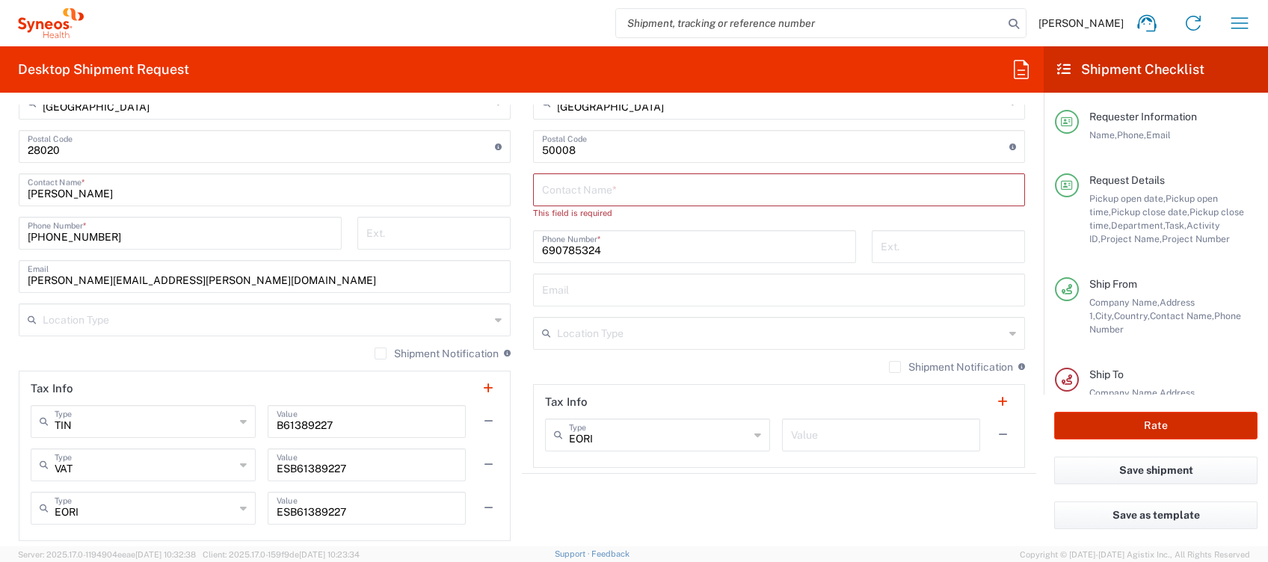
scroll to position [939, 0]
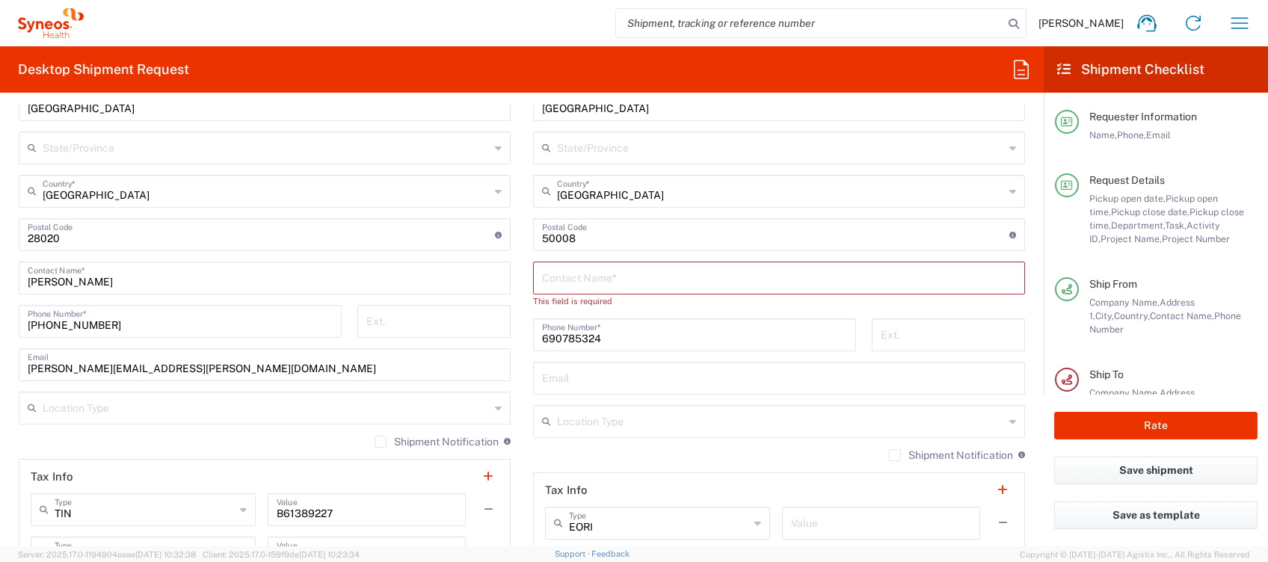
click at [583, 283] on input "text" at bounding box center [779, 277] width 474 height 26
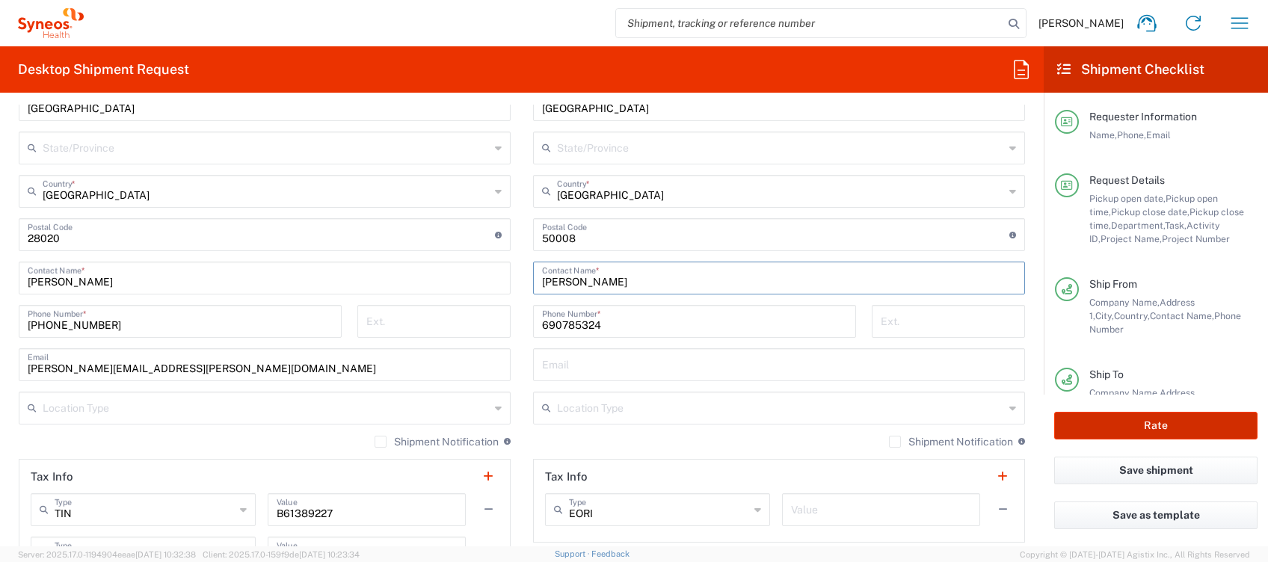
type input "[PERSON_NAME]"
click at [1126, 419] on button "Rate" at bounding box center [1155, 426] width 203 height 28
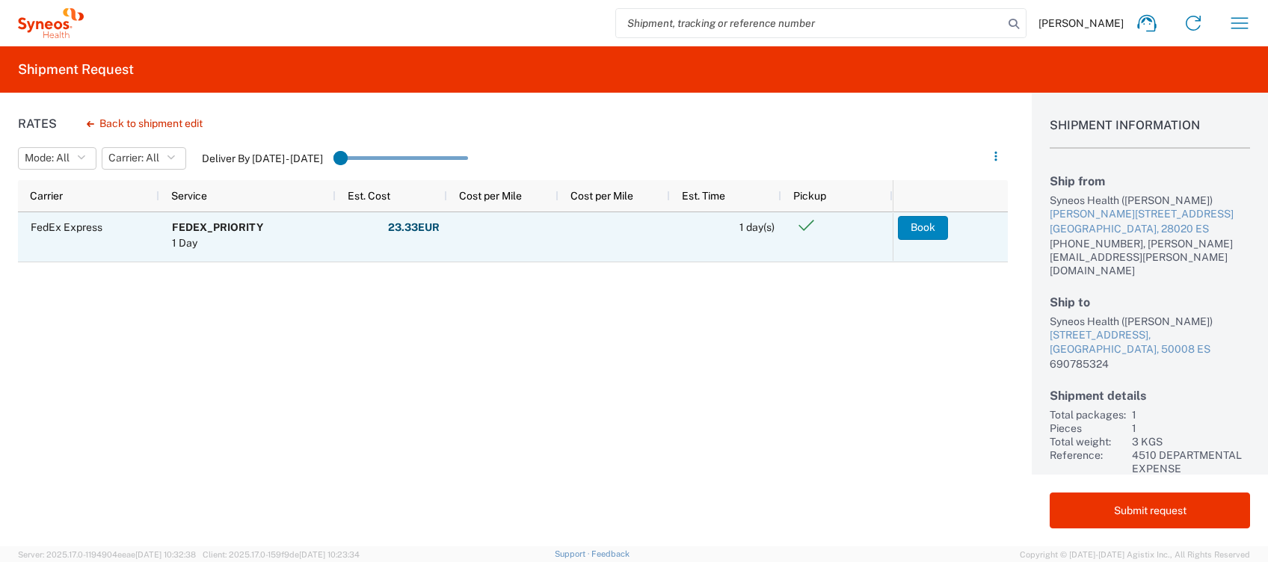
click at [911, 227] on button "Book" at bounding box center [923, 228] width 50 height 24
